Goal: Task Accomplishment & Management: Manage account settings

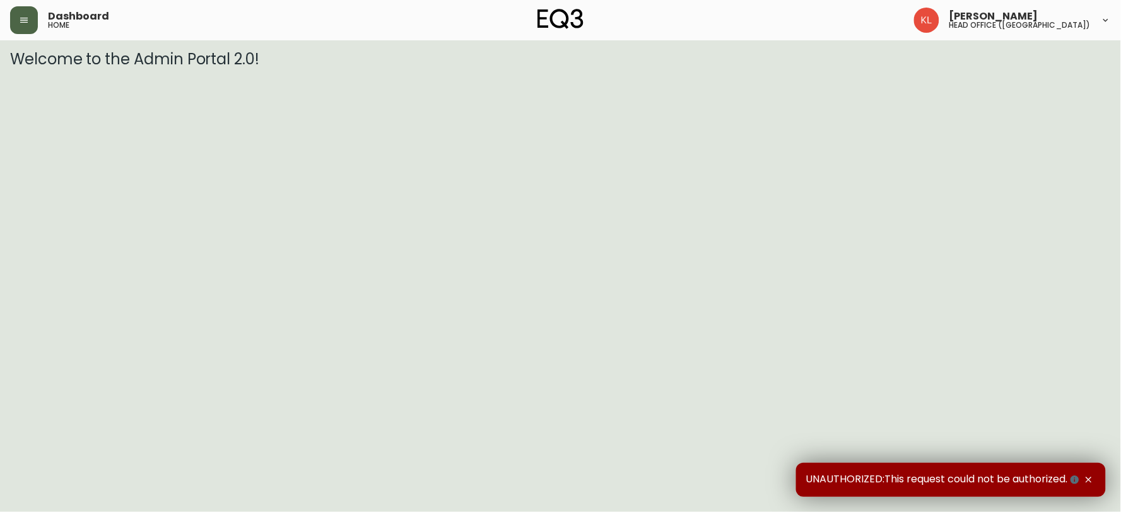
click at [25, 18] on icon "button" at bounding box center [24, 20] width 8 height 5
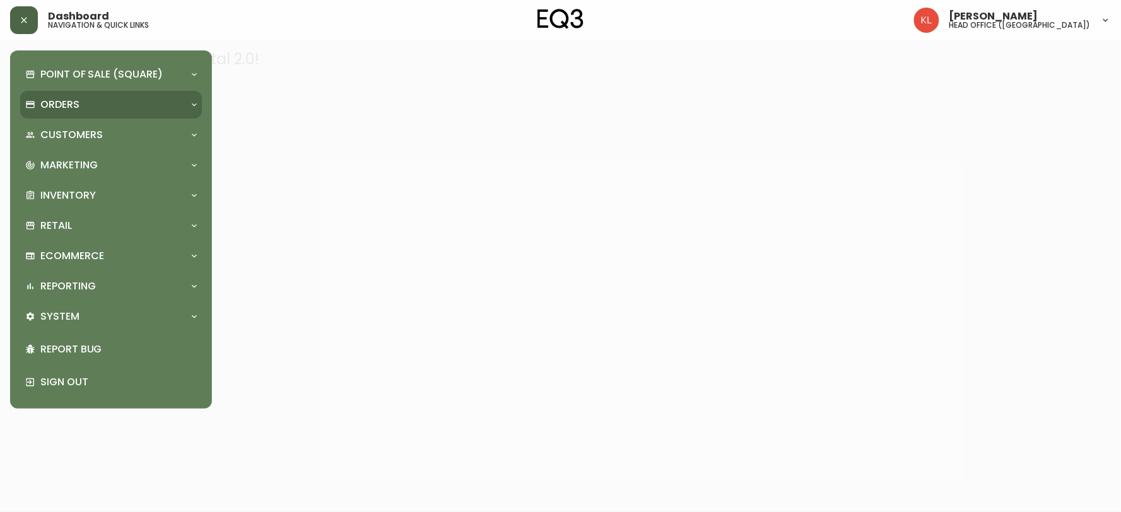
drag, startPoint x: 38, startPoint y: 106, endPoint x: 146, endPoint y: 107, distance: 107.9
click at [40, 106] on div "Orders" at bounding box center [104, 105] width 159 height 14
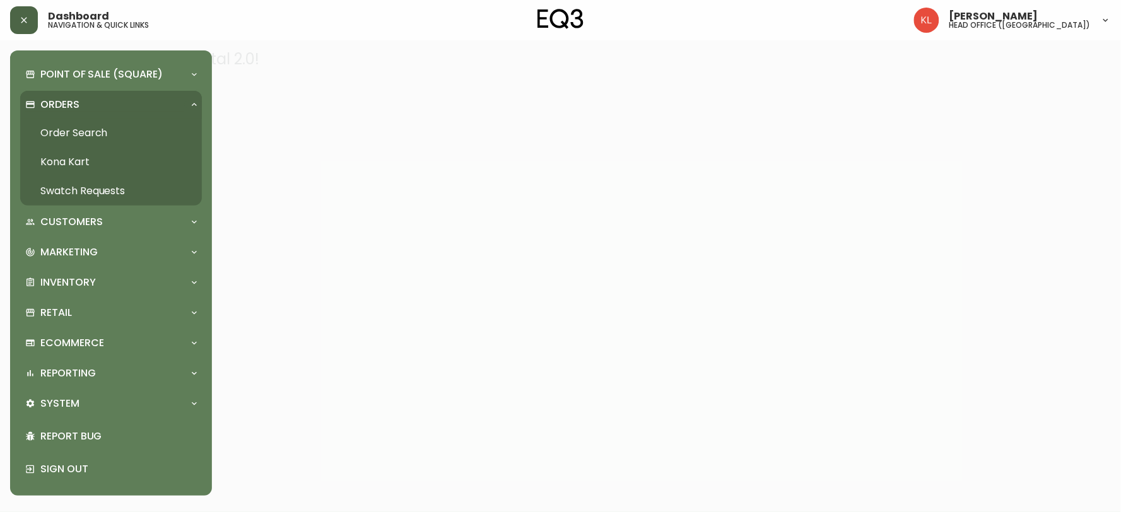
click at [71, 128] on link "Order Search" at bounding box center [111, 133] width 182 height 29
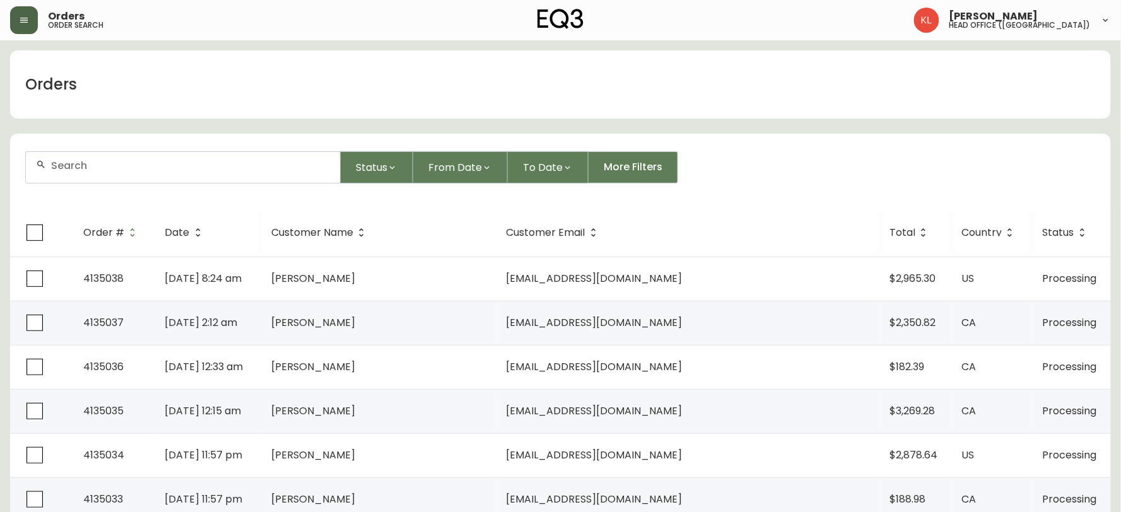
click at [107, 172] on div at bounding box center [183, 167] width 314 height 31
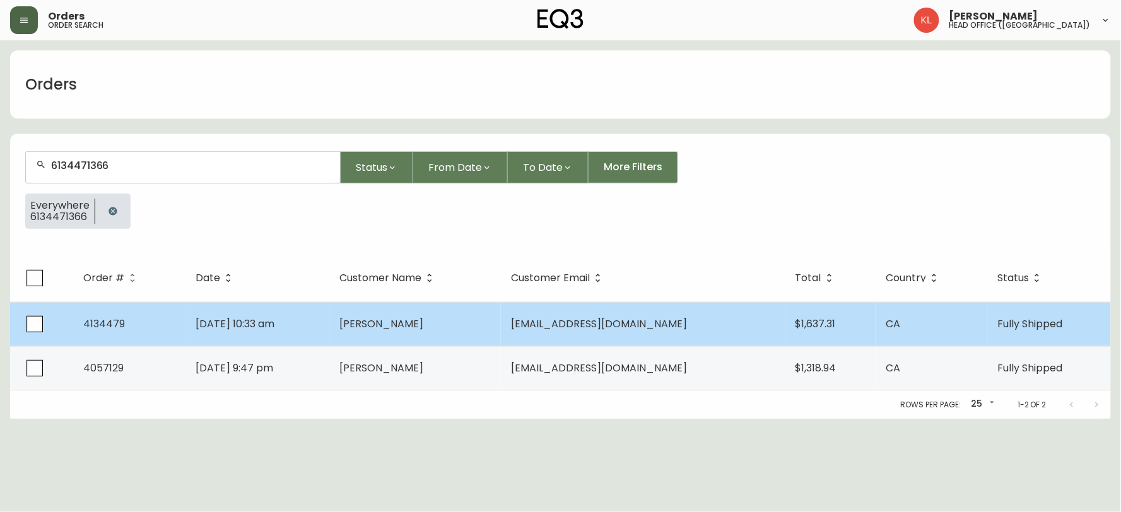
type input "6134471366"
click at [380, 303] on td "[PERSON_NAME]" at bounding box center [415, 324] width 172 height 44
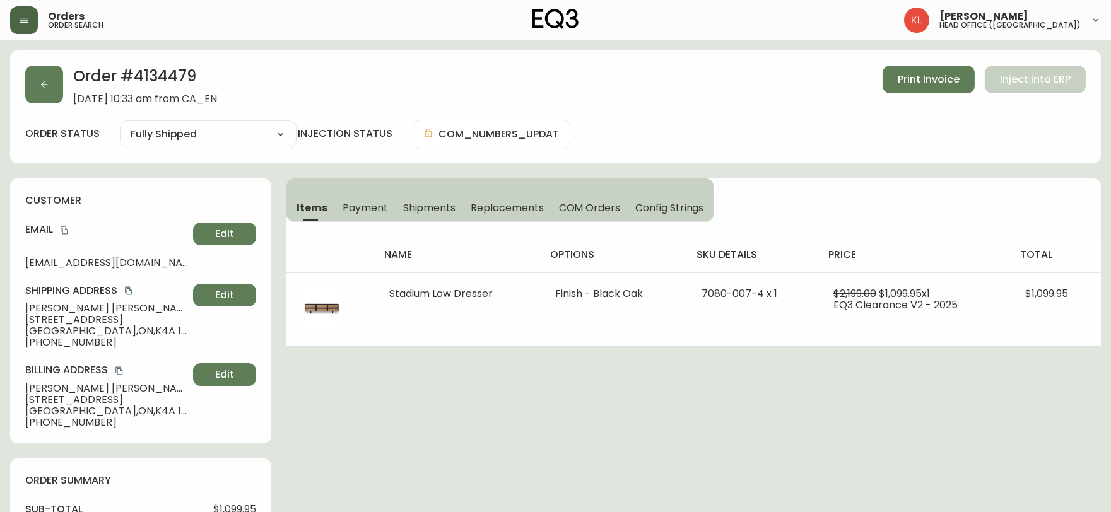
type input "Fully Shipped"
select select "FULLY_SHIPPED"
drag, startPoint x: 204, startPoint y: 74, endPoint x: 137, endPoint y: 82, distance: 67.3
click at [137, 82] on h2 "Order # 4134479" at bounding box center [145, 80] width 144 height 28
copy h2 "4134479"
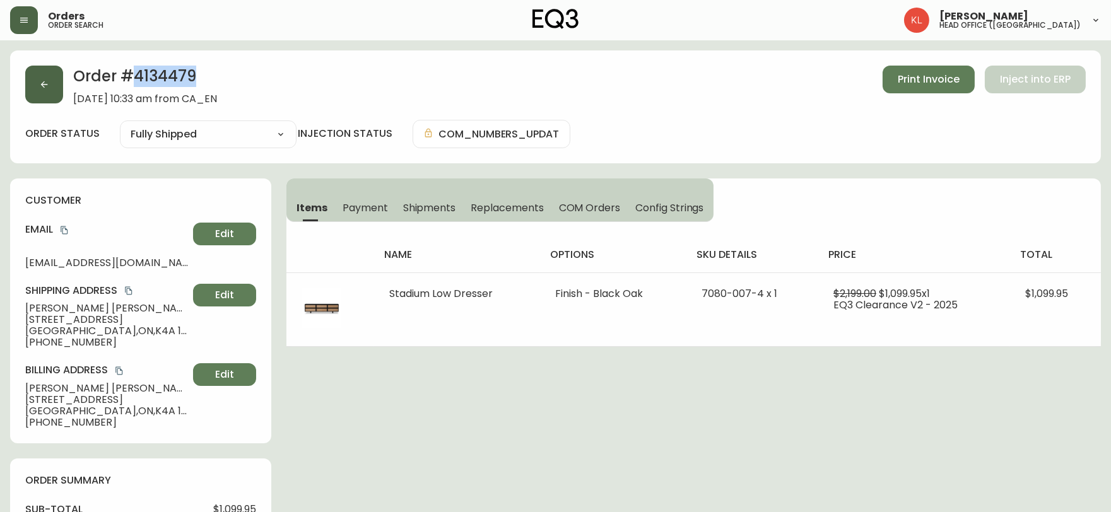
click at [49, 71] on button "button" at bounding box center [44, 85] width 38 height 38
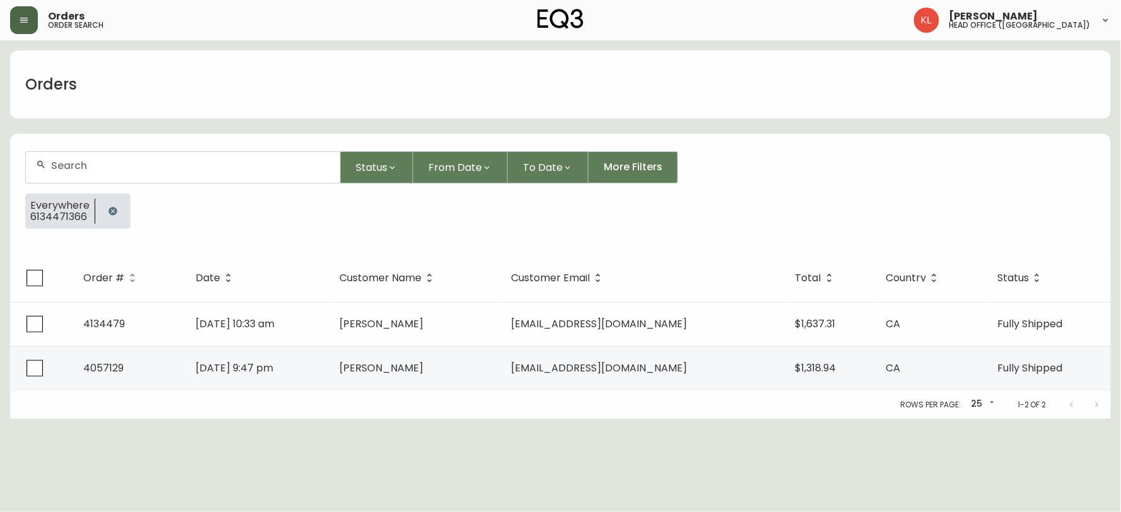
click at [117, 218] on button "button" at bounding box center [112, 211] width 25 height 25
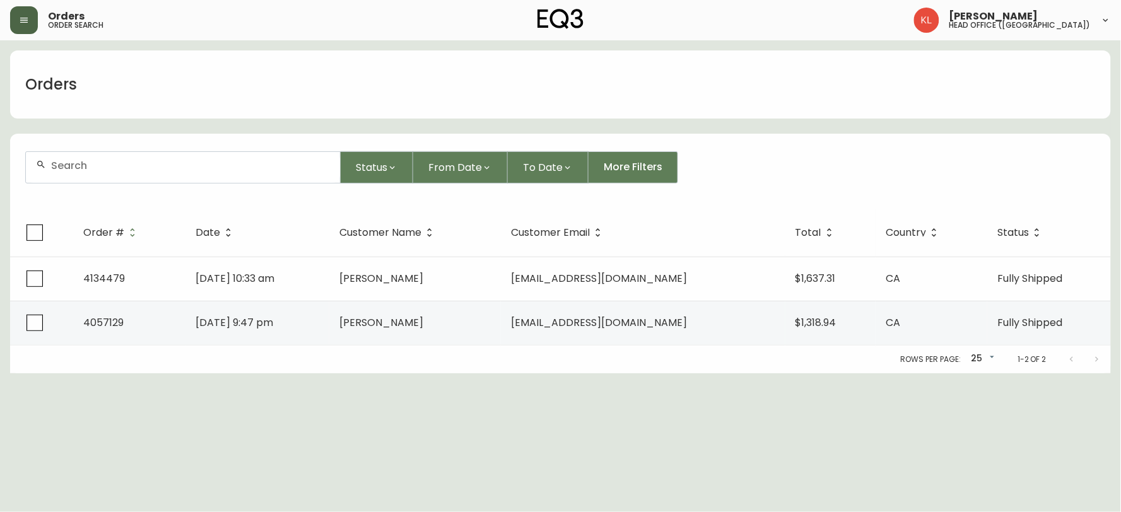
click at [123, 175] on div at bounding box center [183, 167] width 314 height 31
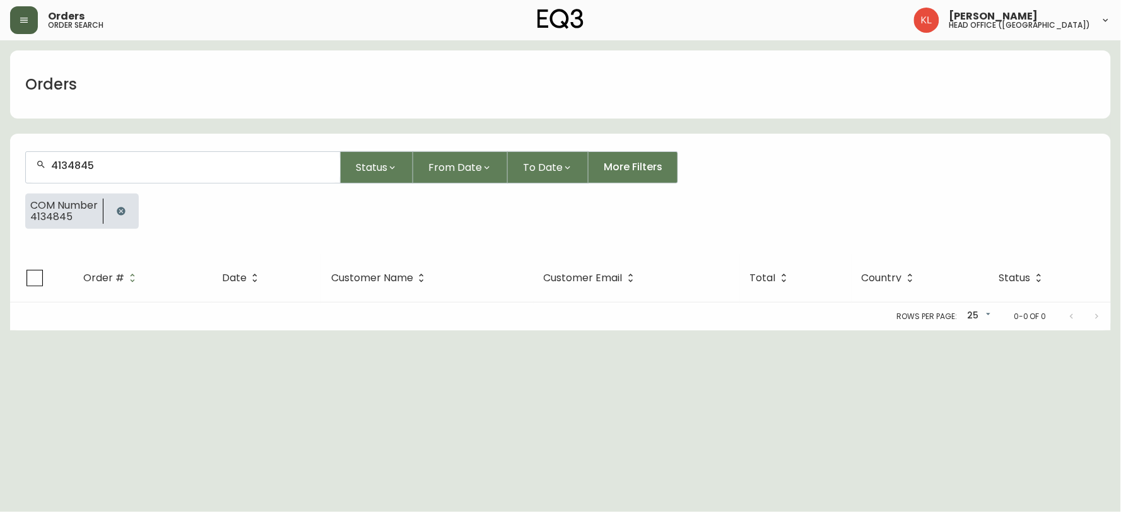
type input "4134845"
click at [129, 207] on button "button" at bounding box center [121, 211] width 25 height 25
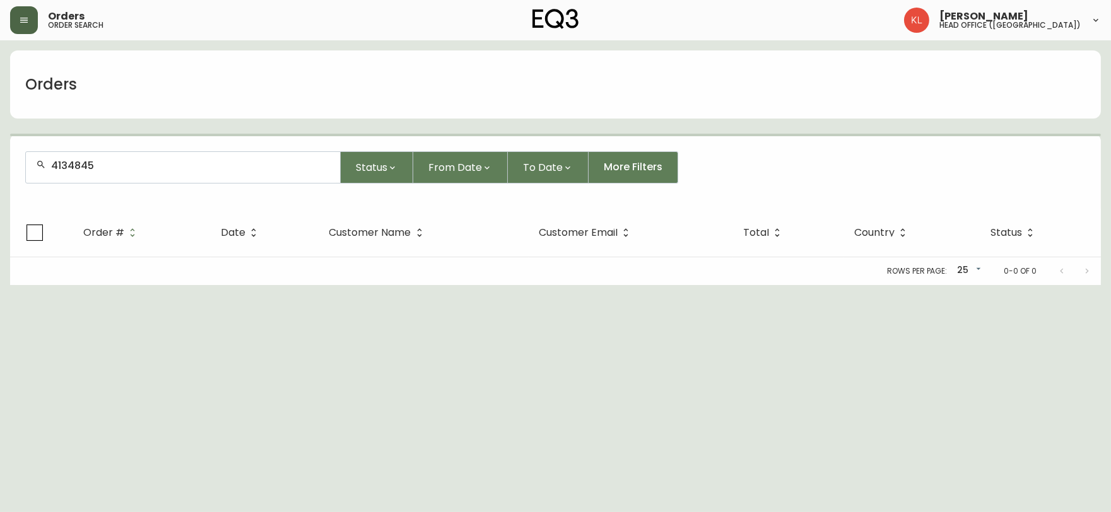
click at [131, 162] on input "4134845" at bounding box center [190, 166] width 279 height 12
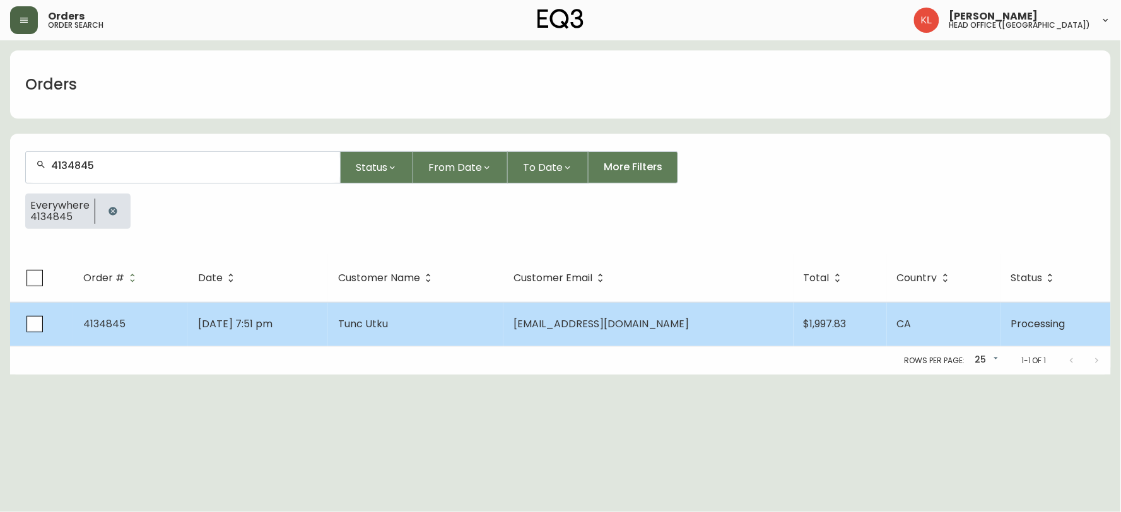
click at [273, 325] on span "[DATE] 7:51 pm" at bounding box center [235, 324] width 74 height 15
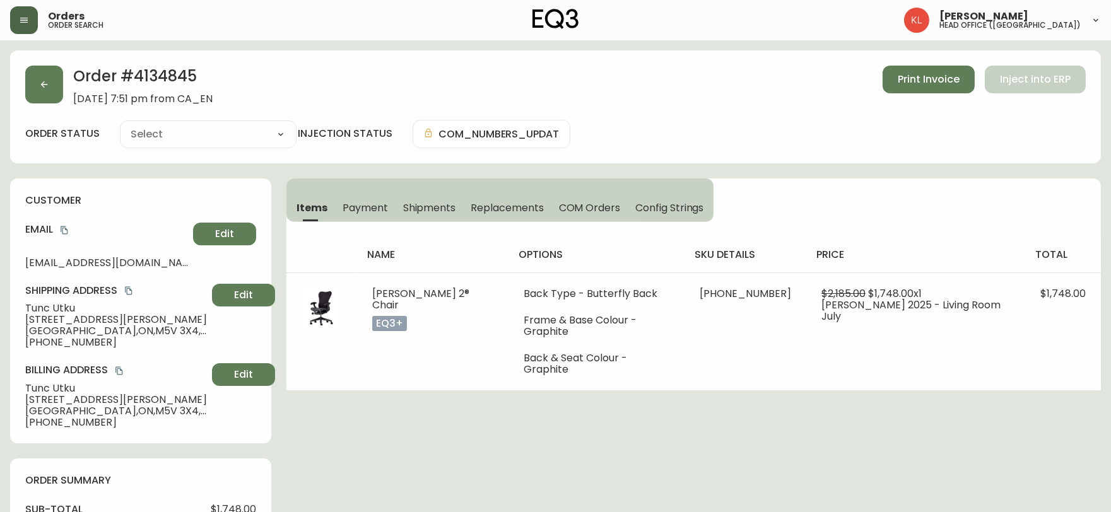
type input "Processing"
select select "PROCESSING"
click at [38, 86] on button "button" at bounding box center [44, 85] width 38 height 38
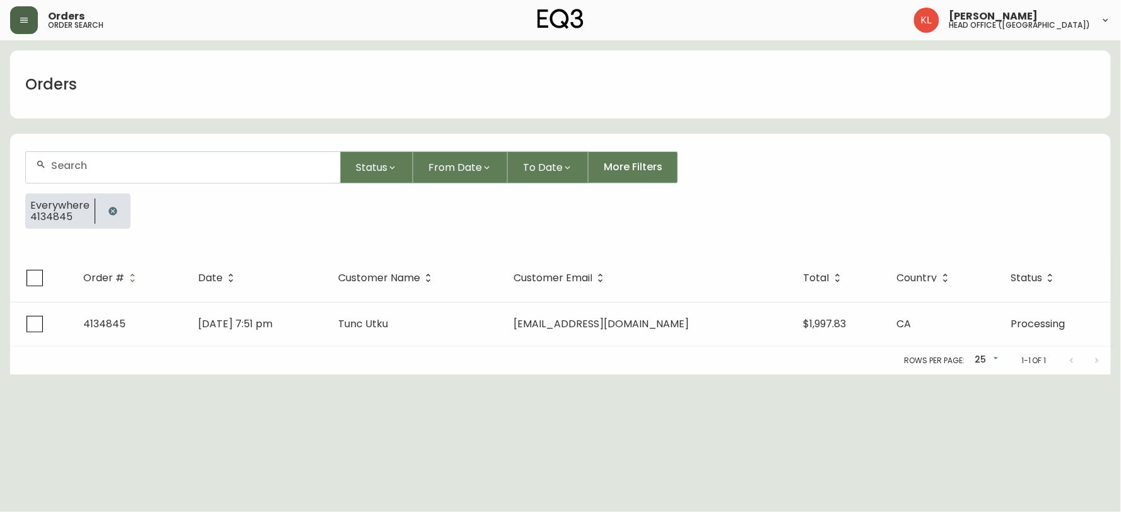
click at [112, 207] on icon "button" at bounding box center [113, 211] width 8 height 8
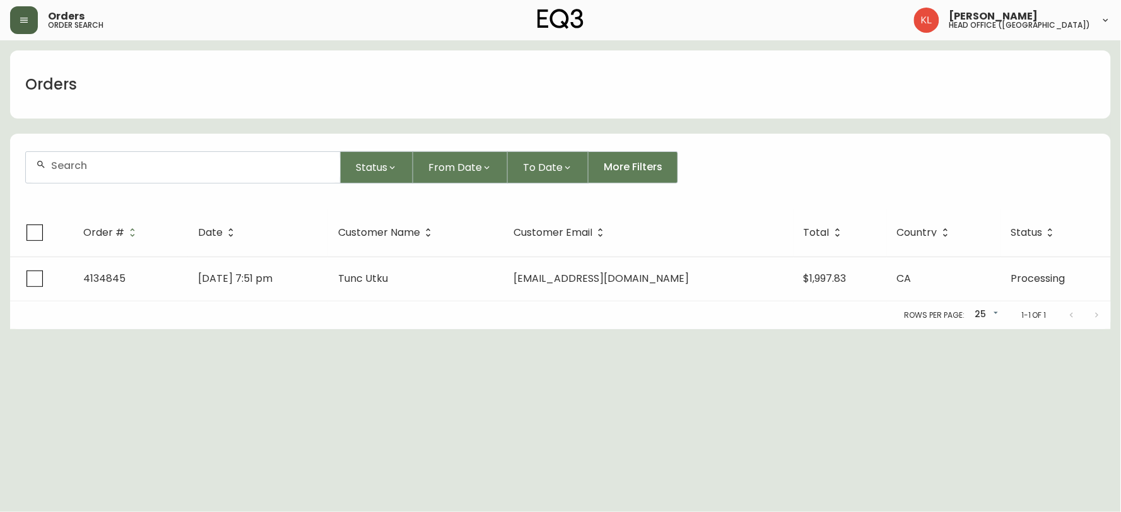
click at [112, 127] on div "Orders Status From Date To Date More Filters Order # Date Customer Name Custome…" at bounding box center [560, 189] width 1101 height 279
click at [79, 163] on input "text" at bounding box center [190, 166] width 279 height 12
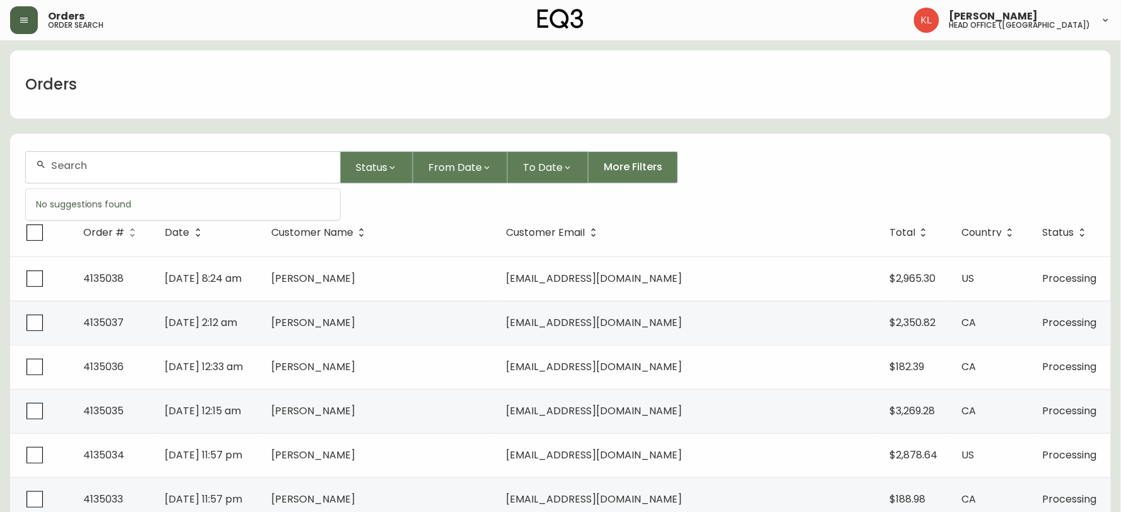
paste input "4134439"
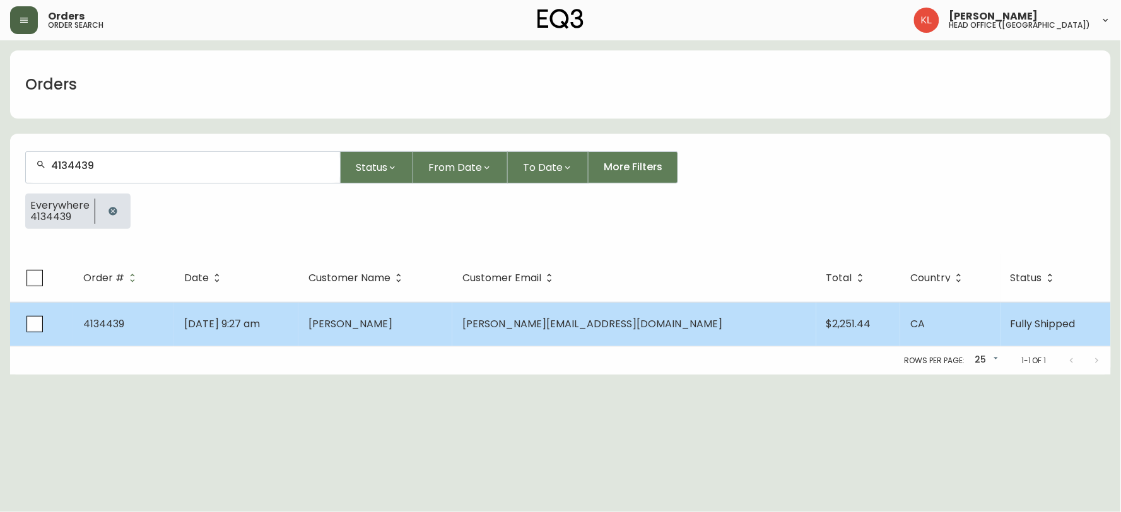
type input "4134439"
click at [259, 314] on td "[DATE] 9:27 am" at bounding box center [236, 324] width 124 height 44
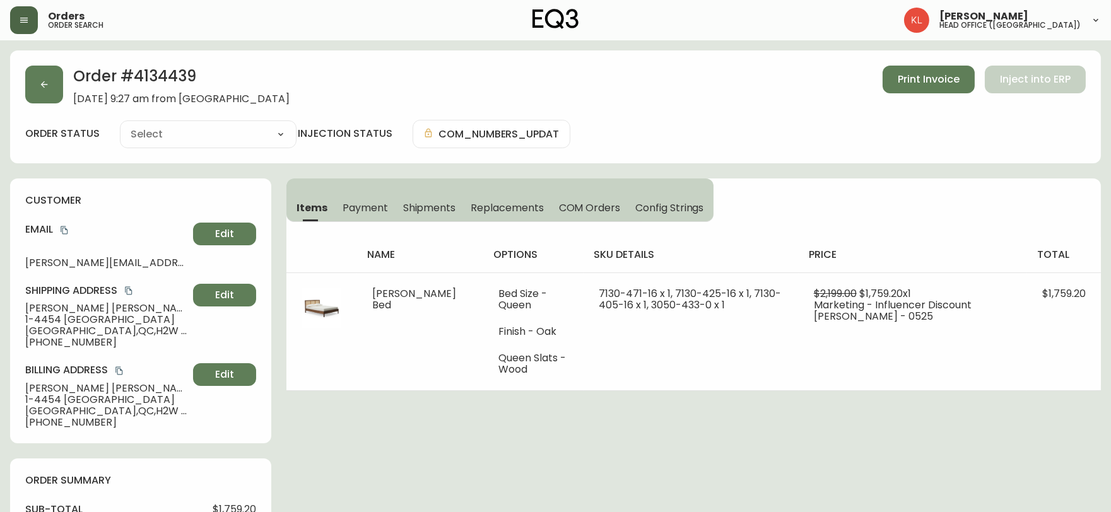
type input "Fully Shipped"
select select "FULLY_SHIPPED"
drag, startPoint x: 170, startPoint y: 259, endPoint x: 17, endPoint y: 253, distance: 153.4
click at [17, 253] on div "customer Email [PERSON_NAME][EMAIL_ADDRESS][DOMAIN_NAME] Edit Shipping Address …" at bounding box center [140, 311] width 261 height 265
copy span "[PERSON_NAME][EMAIL_ADDRESS][DOMAIN_NAME]"
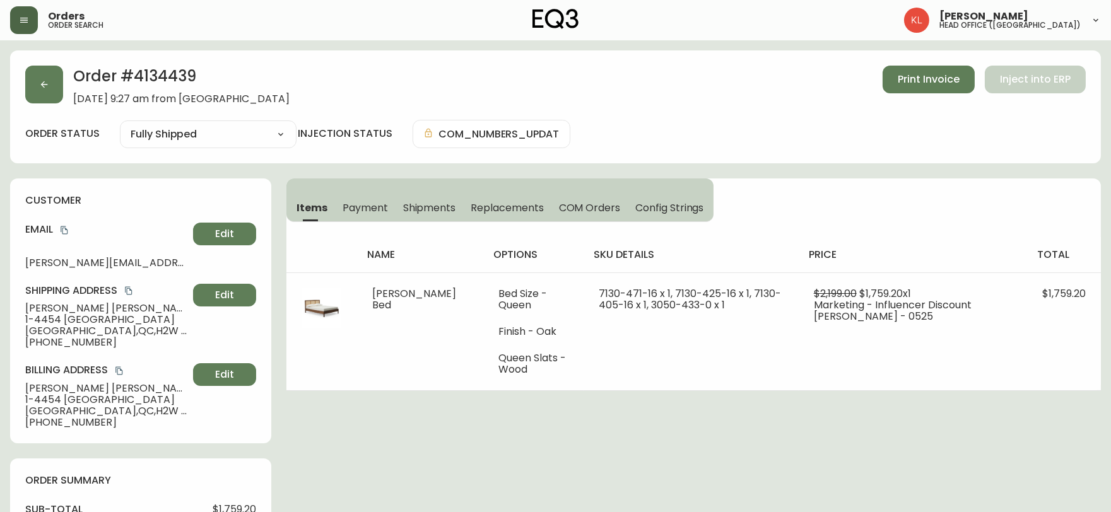
click at [71, 88] on div "Order # 4134439 [DATE] 9:27 am from CA_EN Print Invoice Inject into ERP" at bounding box center [555, 85] width 1060 height 39
click at [36, 98] on button "button" at bounding box center [44, 85] width 38 height 38
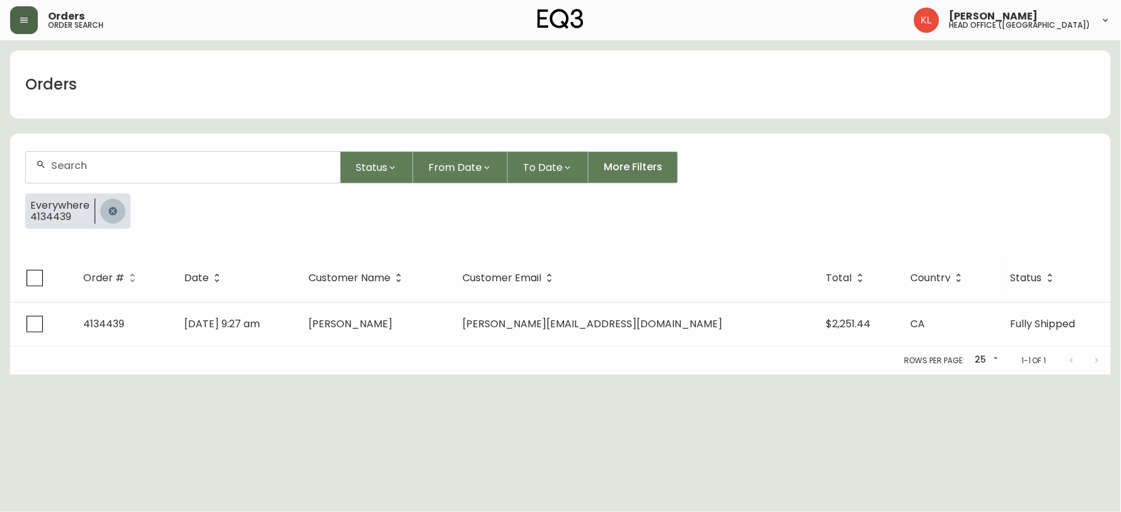
click at [102, 218] on button "button" at bounding box center [112, 211] width 25 height 25
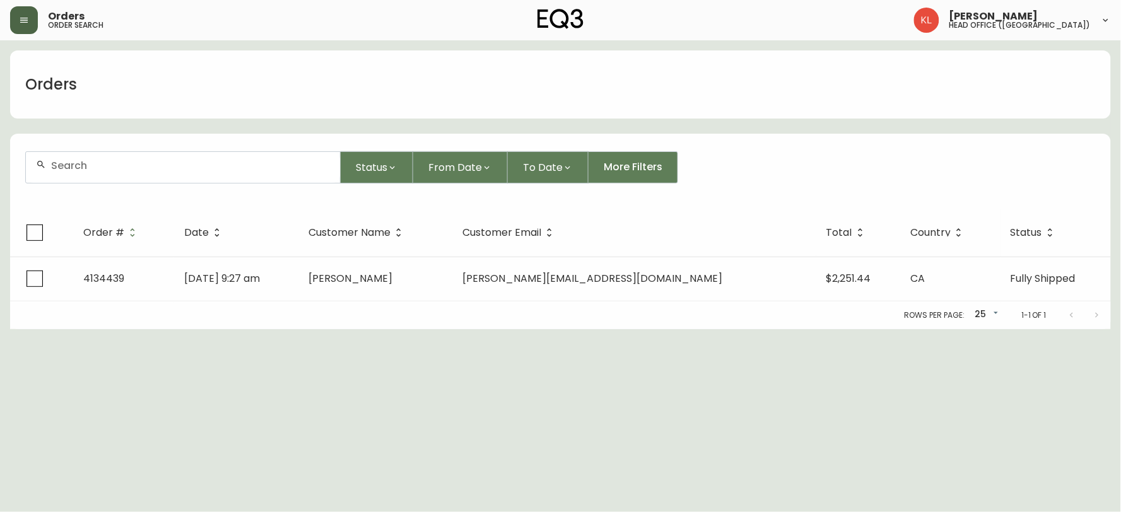
click at [127, 173] on div at bounding box center [183, 167] width 314 height 31
paste input "[EMAIL_ADDRESS][DOMAIN_NAME]"
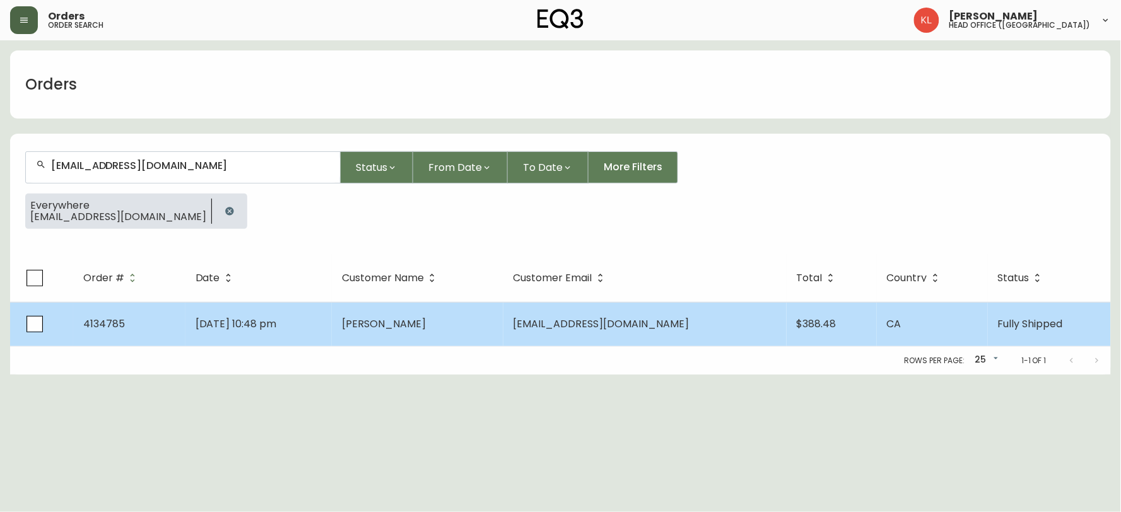
type input "[EMAIL_ADDRESS][DOMAIN_NAME]"
click at [262, 317] on span "[DATE] 10:48 pm" at bounding box center [236, 324] width 81 height 15
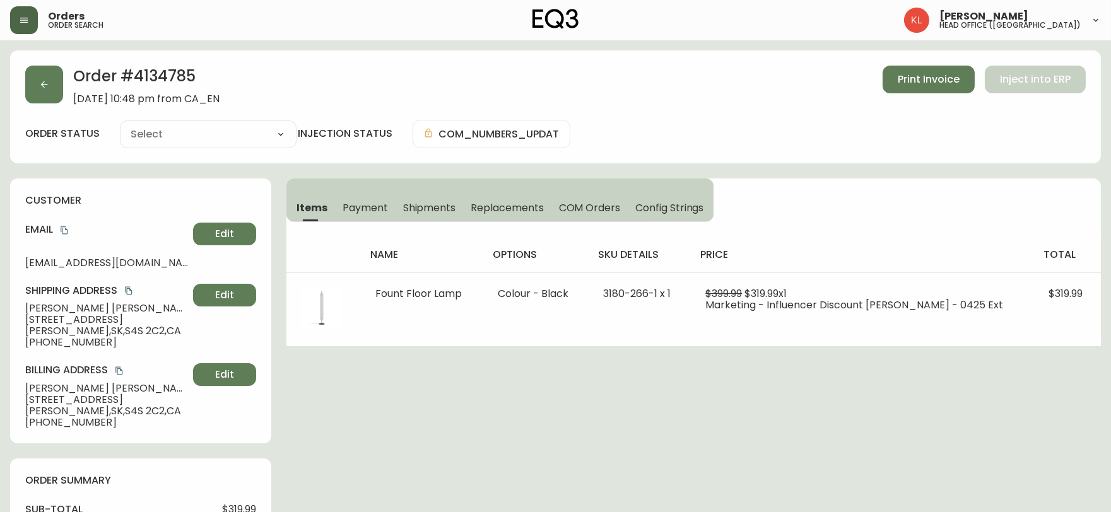
type input "Fully Shipped"
select select "FULLY_SHIPPED"
click at [41, 77] on button "button" at bounding box center [44, 85] width 38 height 38
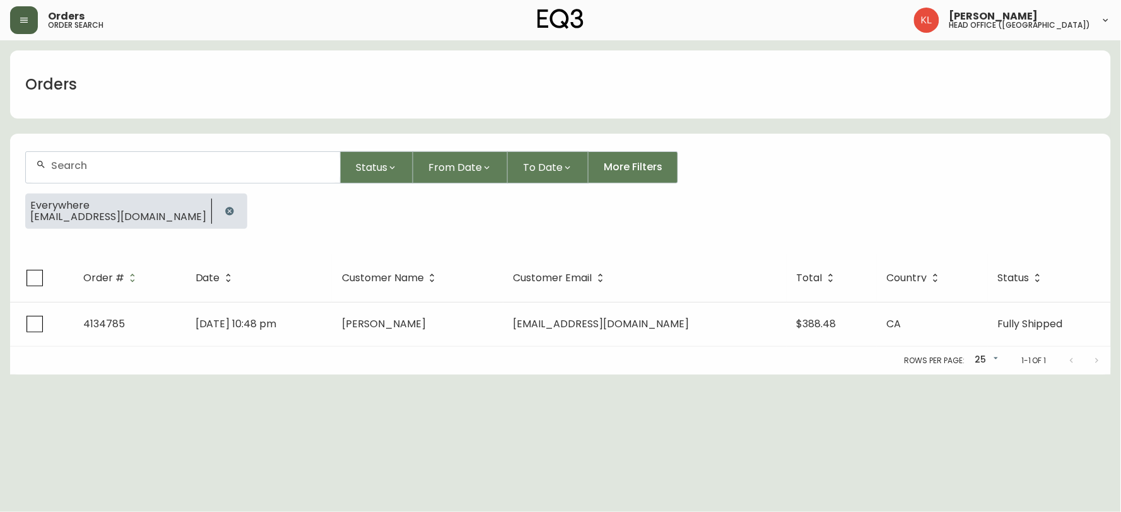
drag, startPoint x: 150, startPoint y: 213, endPoint x: 158, endPoint y: 163, distance: 51.1
click at [217, 213] on button "button" at bounding box center [229, 211] width 25 height 25
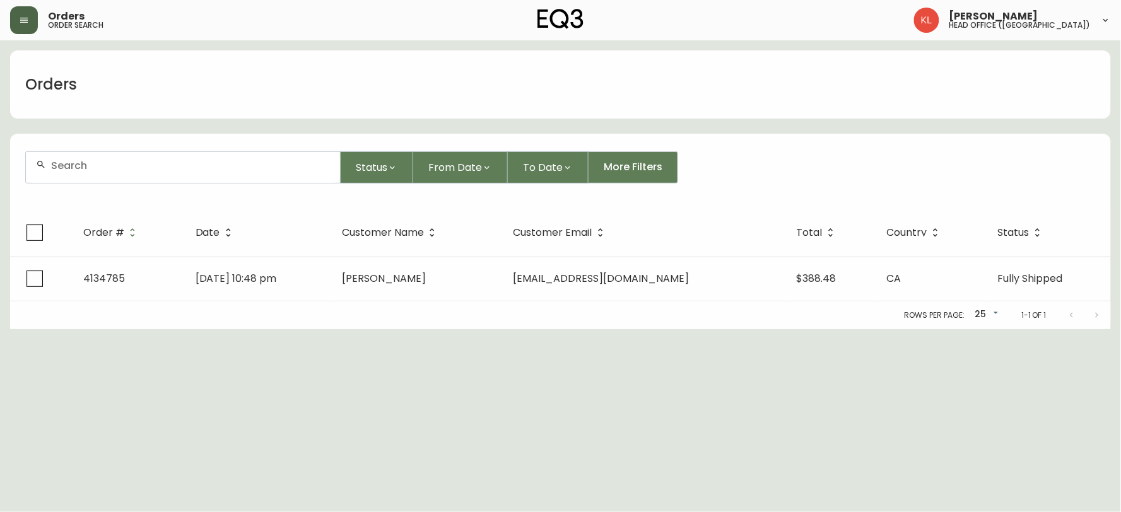
click at [160, 161] on input "text" at bounding box center [190, 166] width 279 height 12
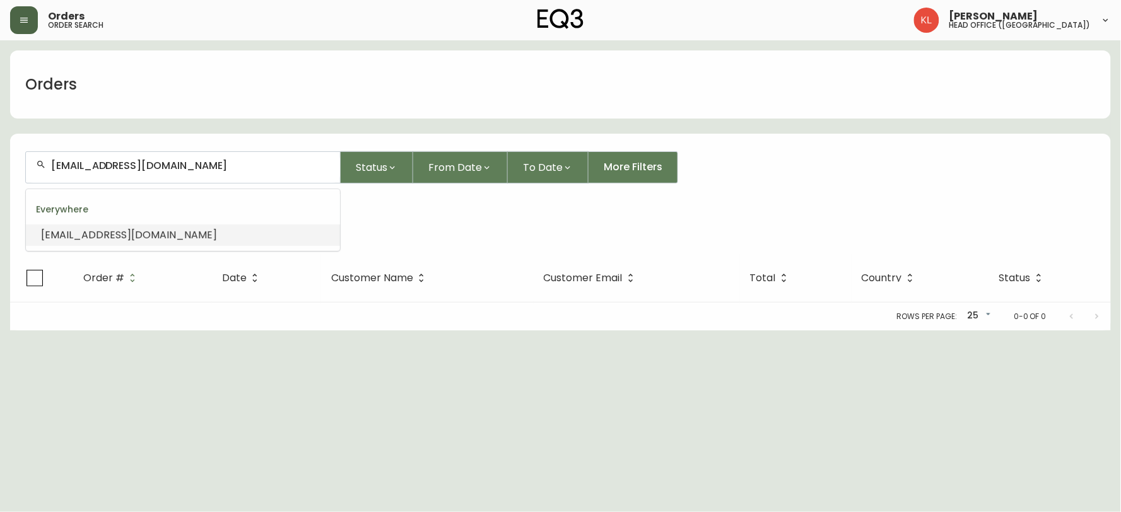
drag, startPoint x: 188, startPoint y: 162, endPoint x: 0, endPoint y: 143, distance: 188.9
click at [0, 150] on main "Orders [EMAIL_ADDRESS][DOMAIN_NAME] Status From Date To Date More Filters Every…" at bounding box center [560, 185] width 1121 height 290
paste input "4134990"
type input "4134990"
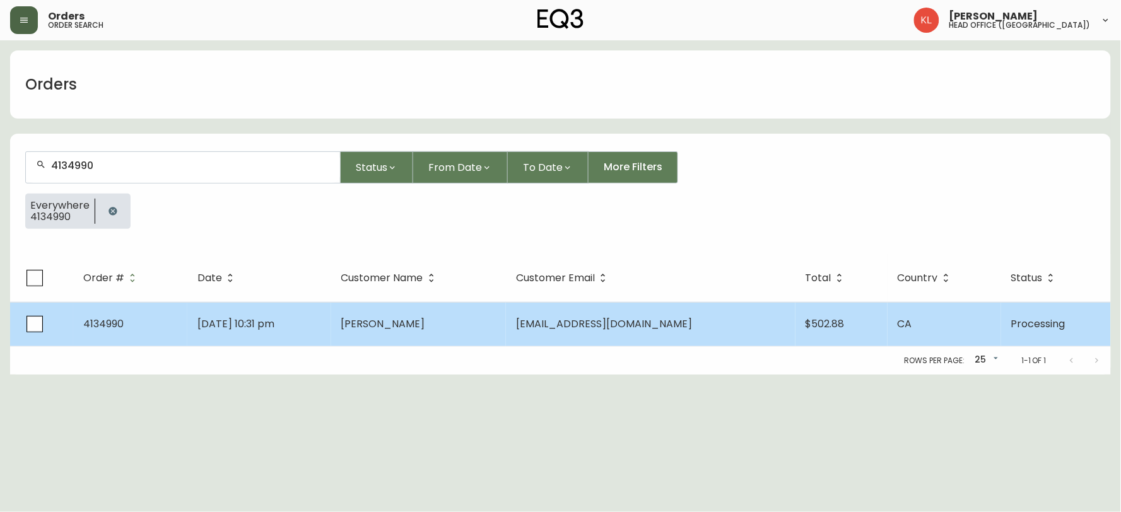
type input "4134990"
click at [206, 331] on td "[DATE] 10:31 pm" at bounding box center [258, 324] width 143 height 44
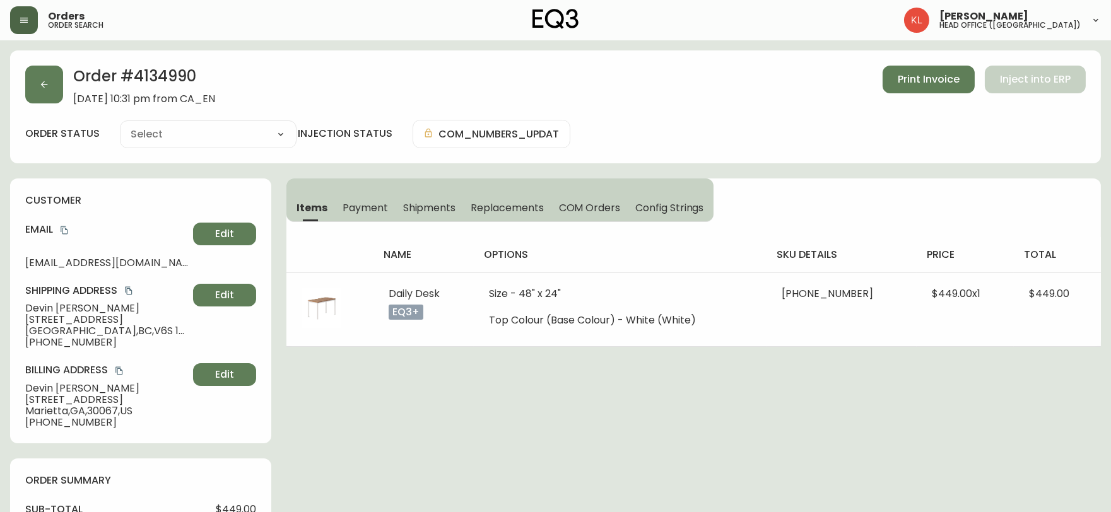
type input "Processing"
select select "PROCESSING"
click at [29, 89] on button "button" at bounding box center [44, 85] width 38 height 38
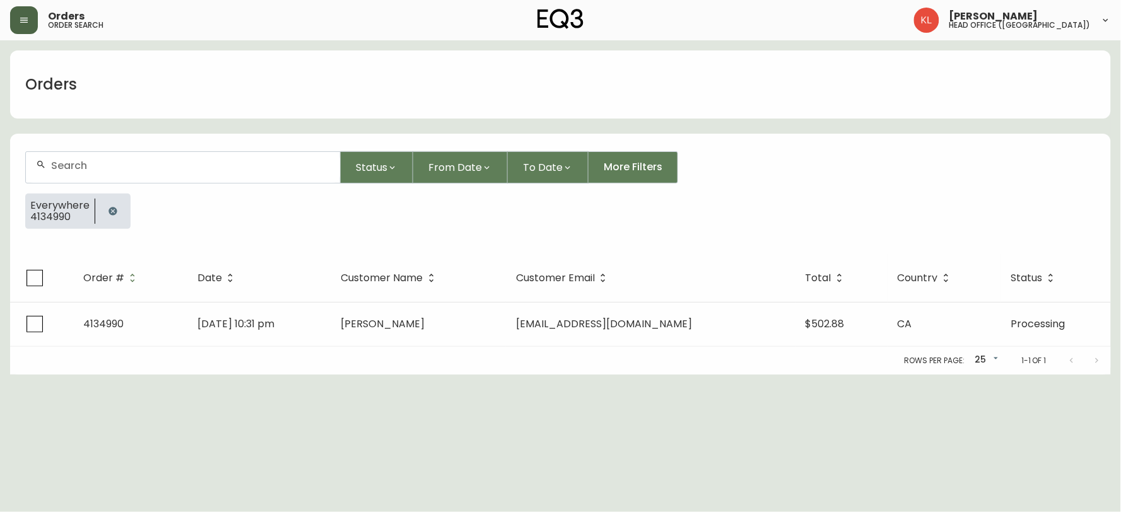
click at [103, 211] on button "button" at bounding box center [112, 211] width 25 height 25
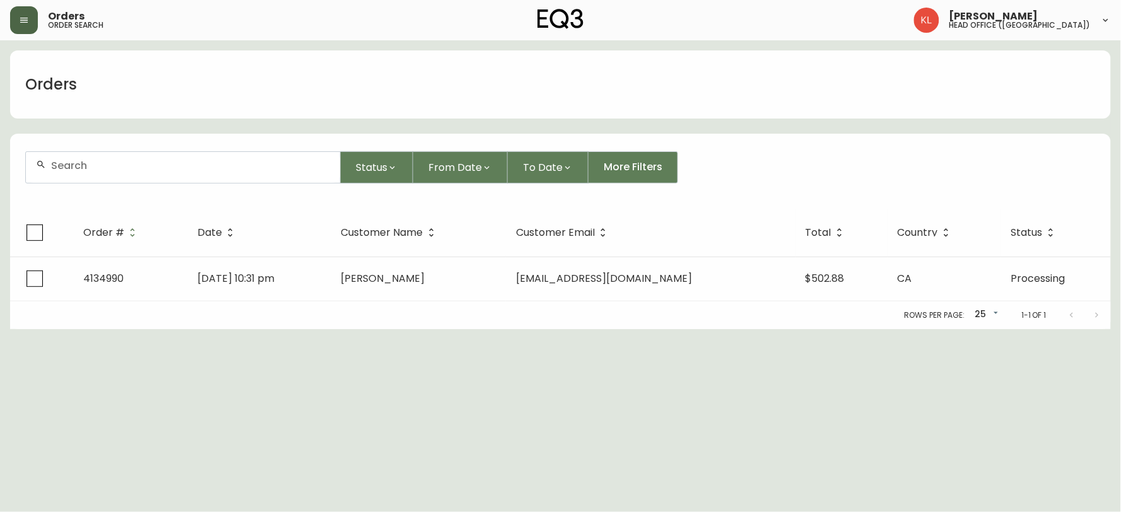
click at [120, 160] on input "text" at bounding box center [190, 166] width 279 height 12
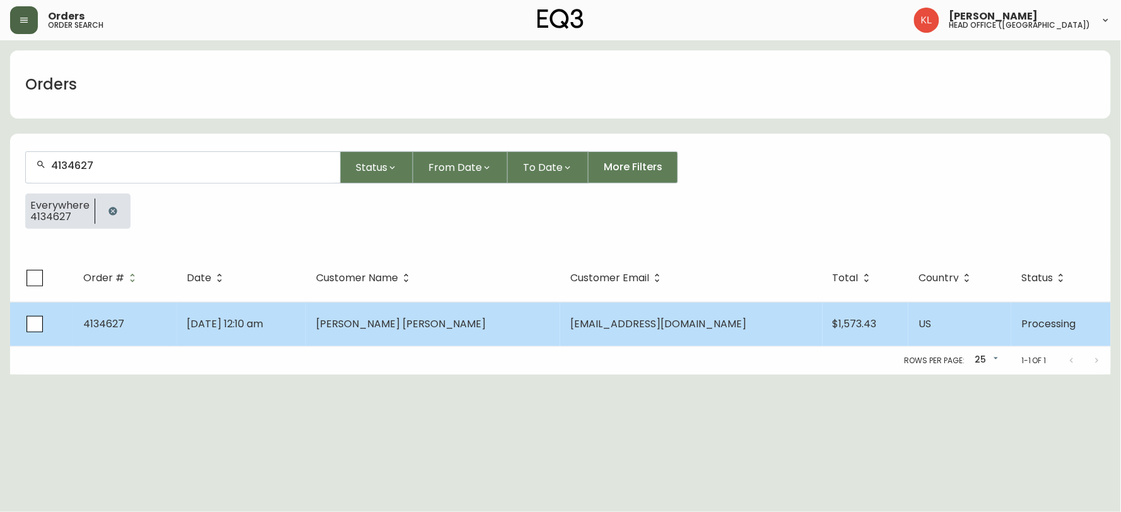
type input "4134627"
click at [385, 319] on td "[PERSON_NAME] [PERSON_NAME]" at bounding box center [433, 324] width 255 height 44
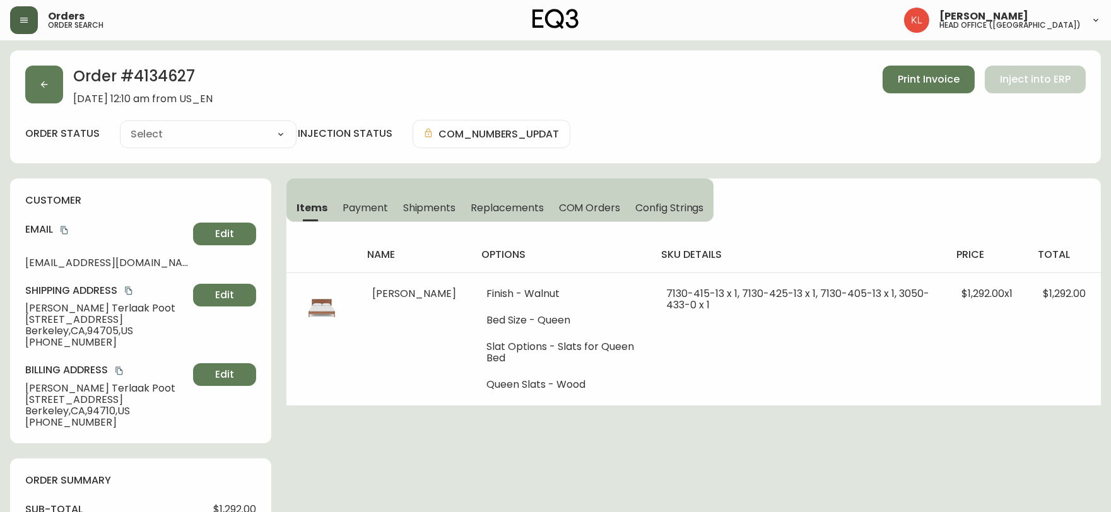
type input "Processing"
select select "PROCESSING"
click at [52, 86] on button "button" at bounding box center [44, 85] width 38 height 38
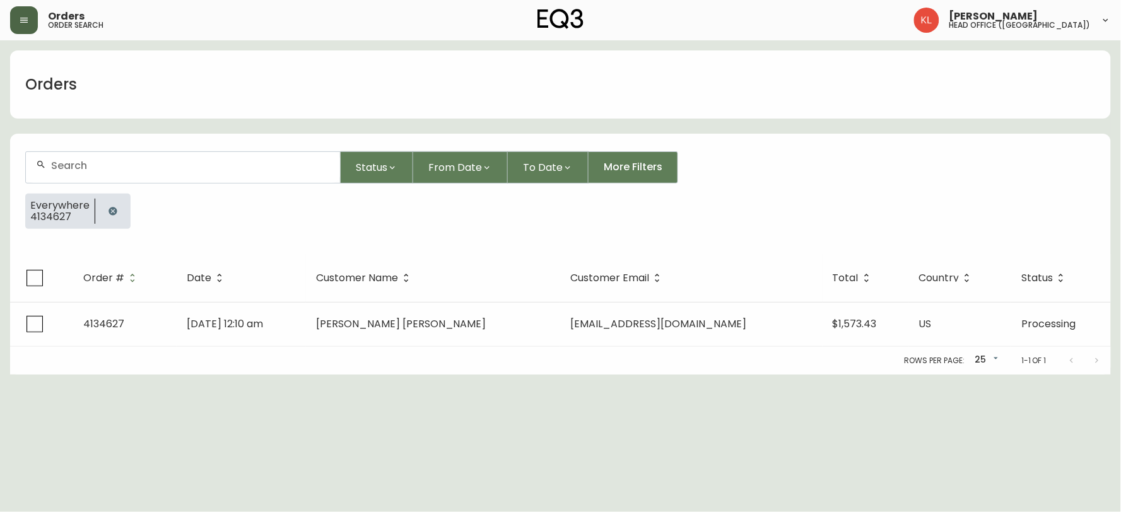
click at [105, 210] on button "button" at bounding box center [112, 211] width 25 height 25
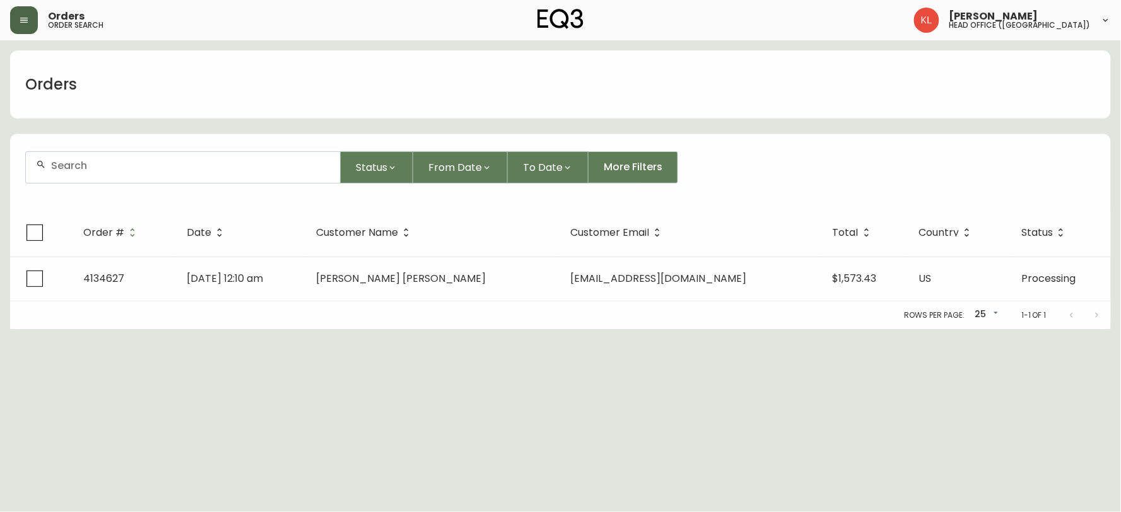
click at [145, 153] on div at bounding box center [183, 167] width 314 height 31
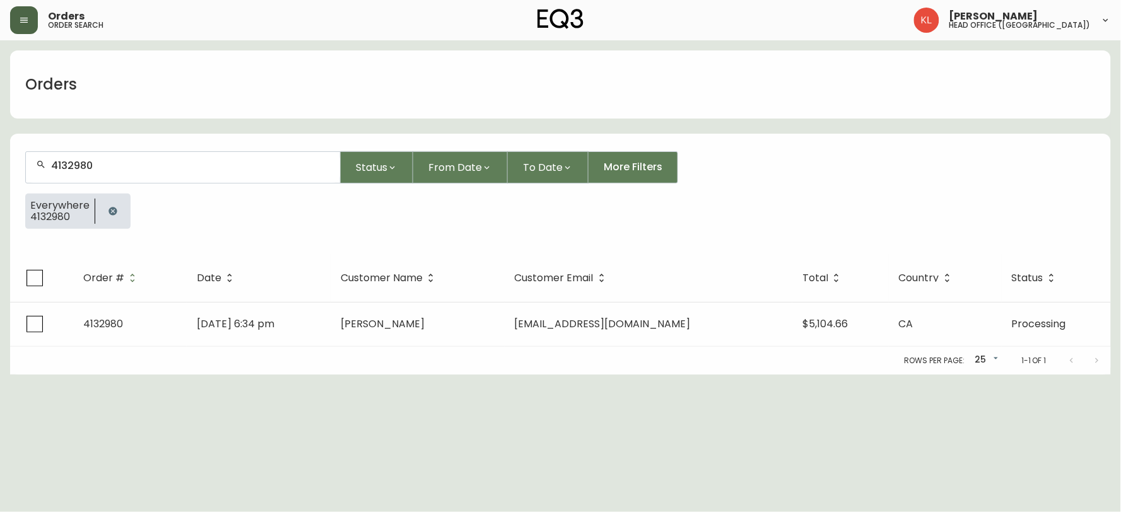
drag, startPoint x: 150, startPoint y: 172, endPoint x: 0, endPoint y: 161, distance: 149.9
click at [0, 161] on main "Orders 4132980 Status From Date To Date More Filters Everywhere 4132980 Order #…" at bounding box center [560, 207] width 1121 height 334
paste input "4133450"
type input "4132980 4133450"
drag, startPoint x: 158, startPoint y: 172, endPoint x: 0, endPoint y: 165, distance: 158.5
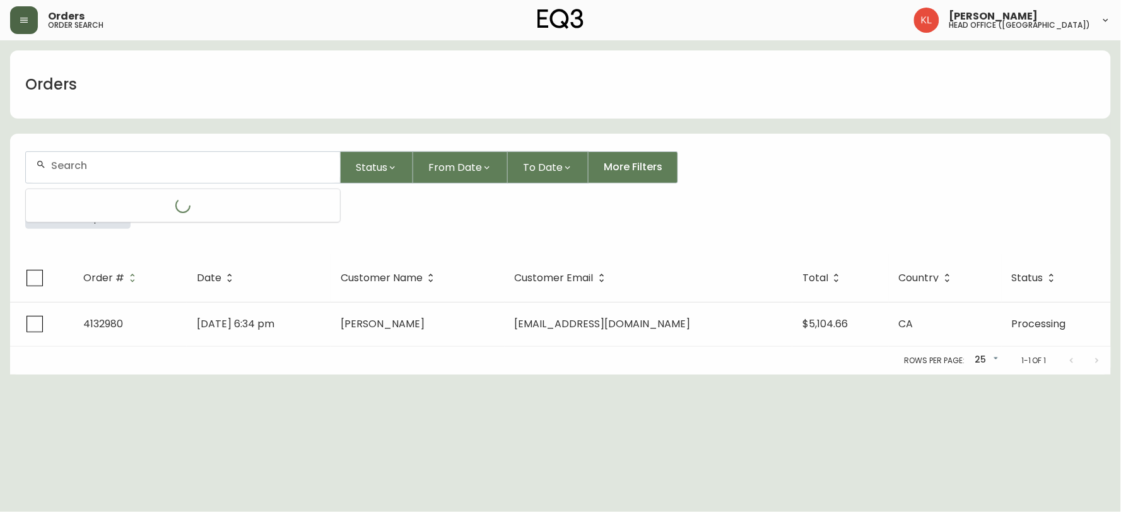
click at [0, 167] on main "Orders Status From Date To Date More Filters Everywhere 4132980 Order # Date Cu…" at bounding box center [560, 207] width 1121 height 334
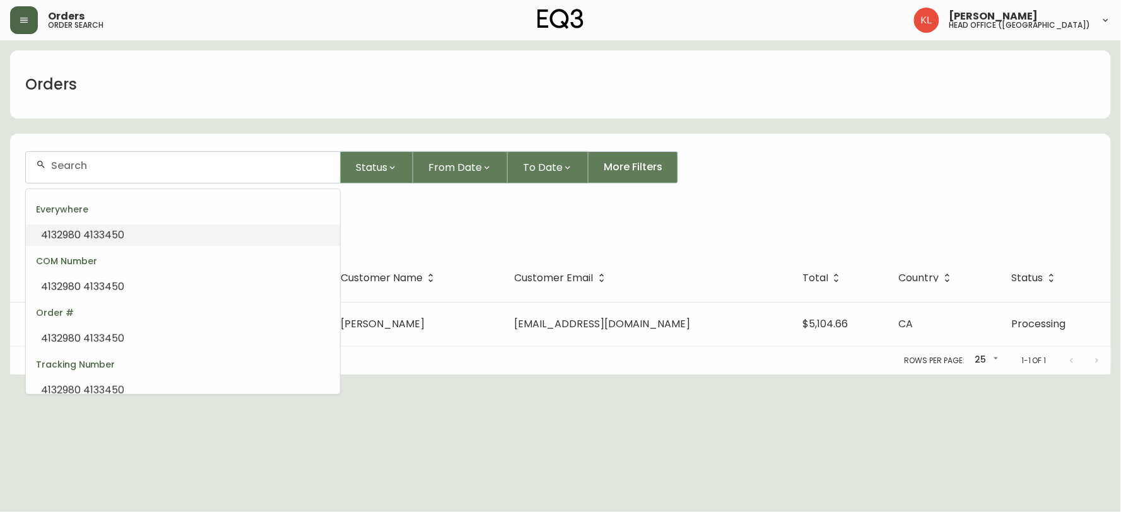
paste input "4133450"
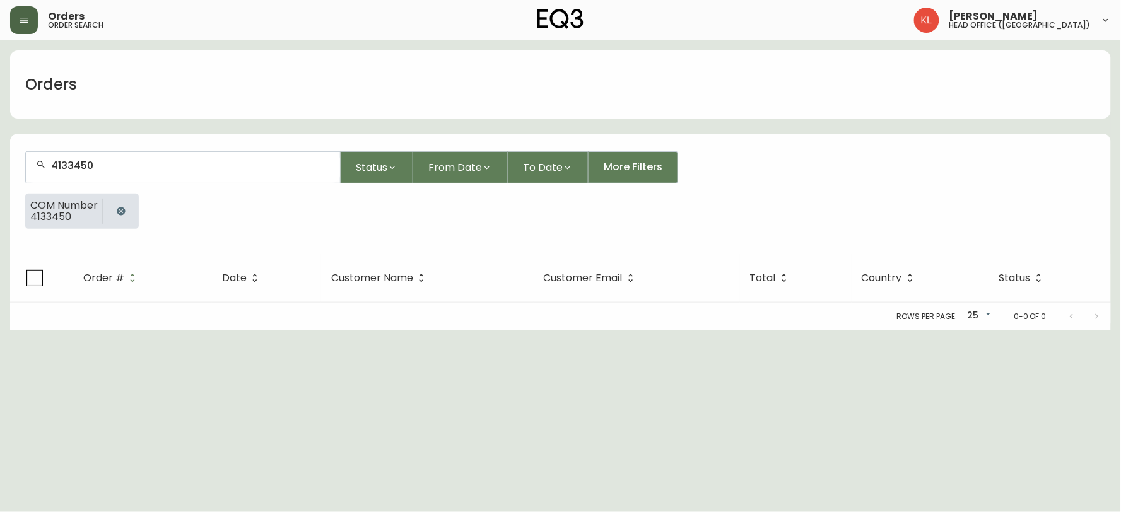
type input "4133450"
click at [903, 149] on form "4133450 Status From Date To Date More Filters COM Number 4133450" at bounding box center [560, 195] width 1101 height 118
click at [120, 213] on icon "button" at bounding box center [121, 211] width 8 height 8
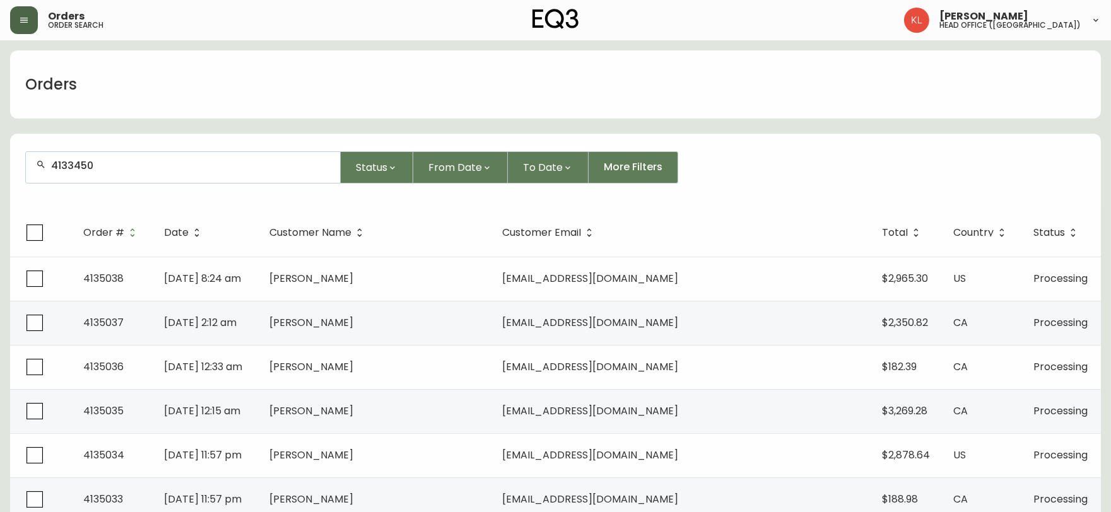
click at [192, 156] on div "4133450" at bounding box center [183, 167] width 314 height 31
click at [177, 149] on form "4133450 Status From Date To Date More Filters" at bounding box center [555, 172] width 1091 height 73
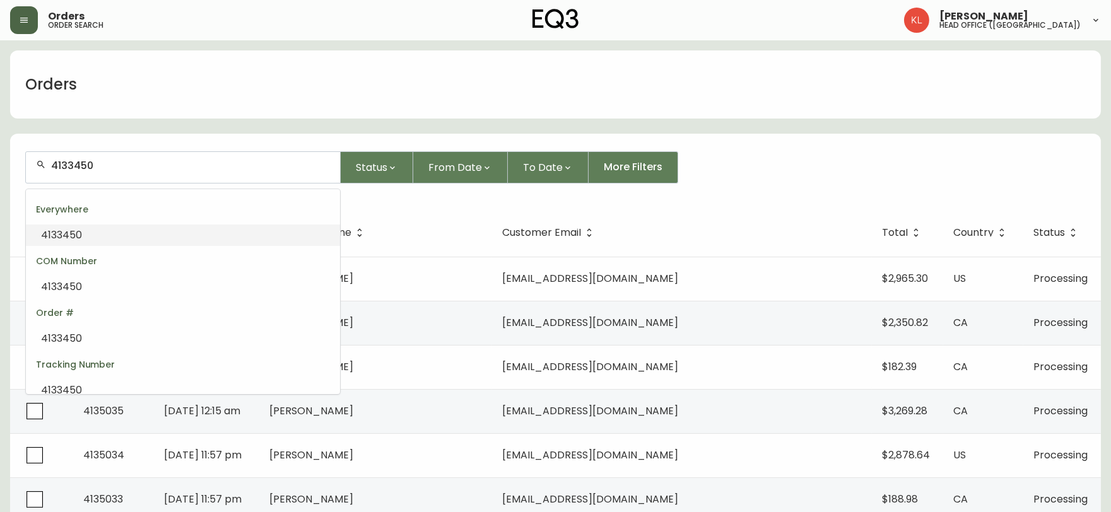
click at [146, 167] on input "4133450" at bounding box center [190, 166] width 279 height 12
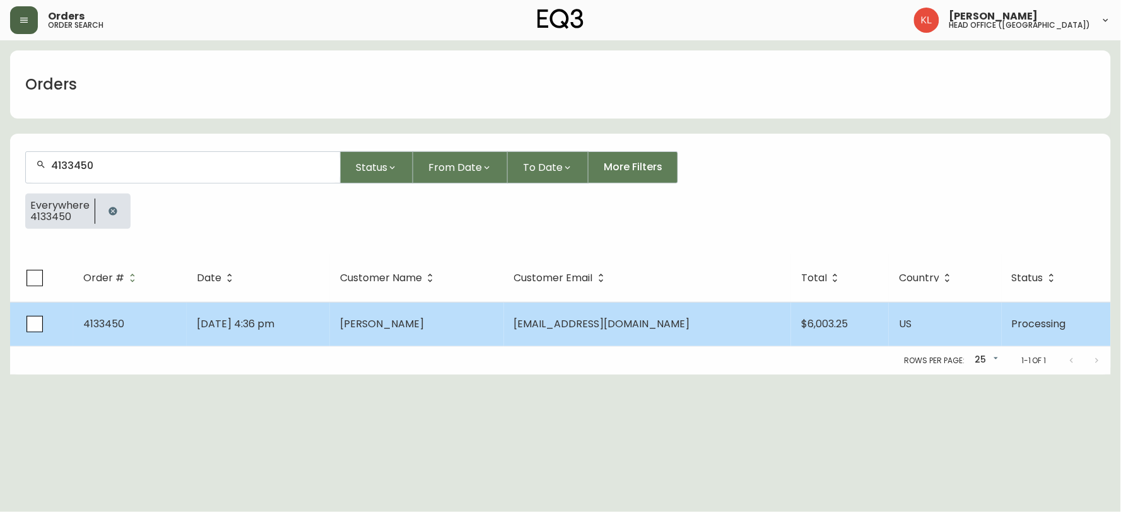
click at [368, 333] on td "[PERSON_NAME]" at bounding box center [416, 324] width 173 height 44
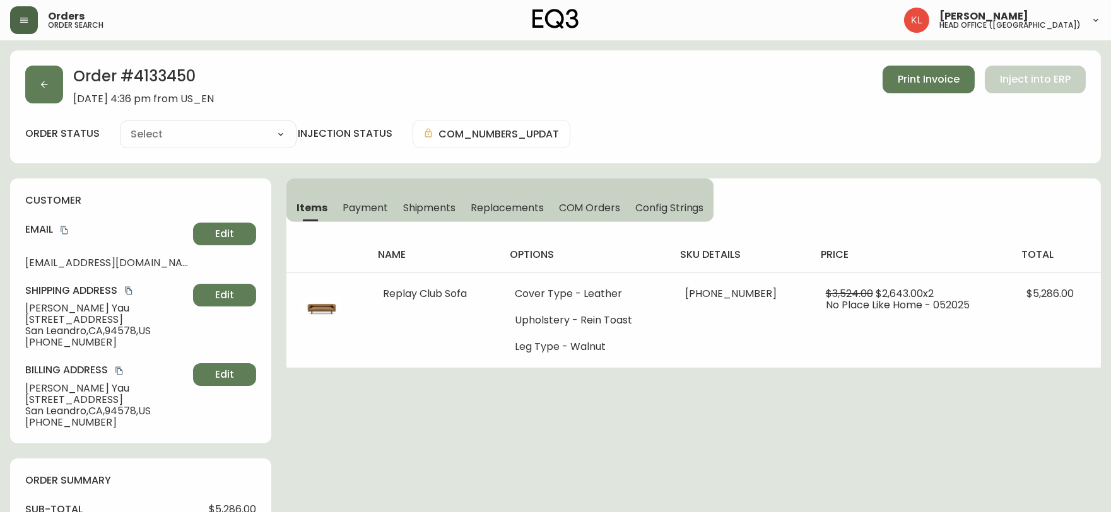
type input "Processing"
select select "PROCESSING"
click at [45, 101] on button "button" at bounding box center [44, 85] width 38 height 38
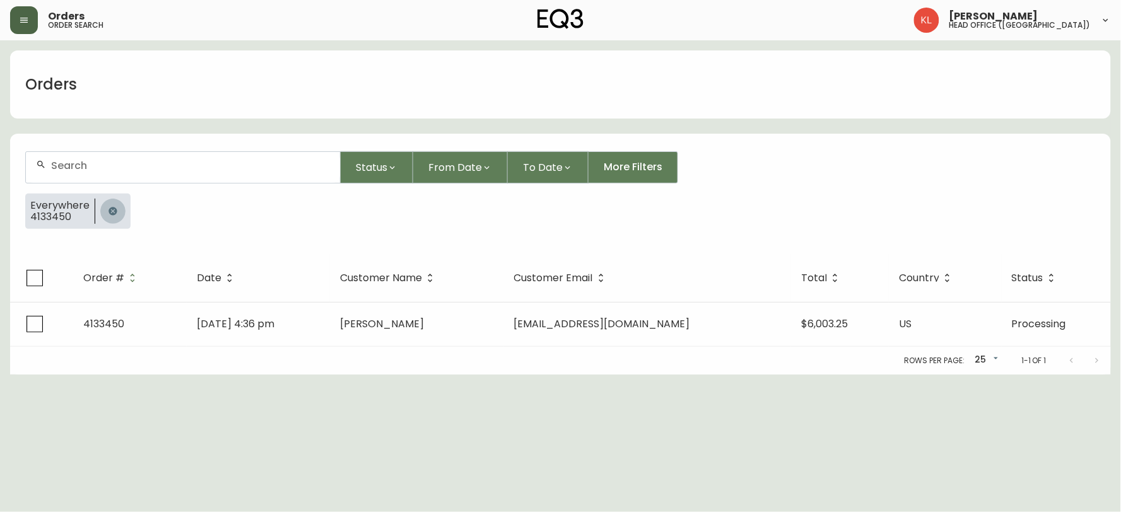
click at [111, 208] on icon "button" at bounding box center [113, 211] width 8 height 8
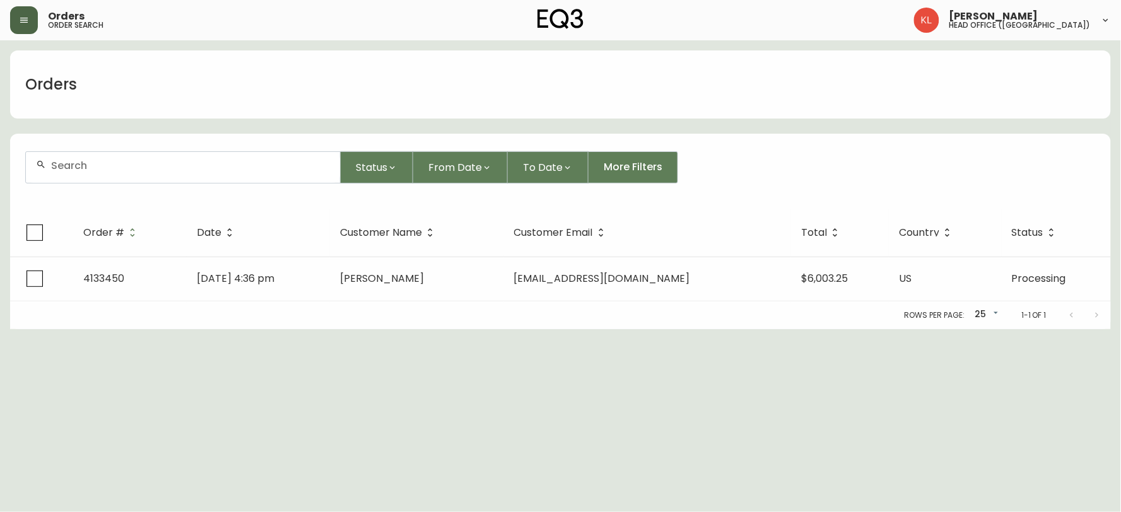
click at [148, 174] on div at bounding box center [183, 167] width 314 height 31
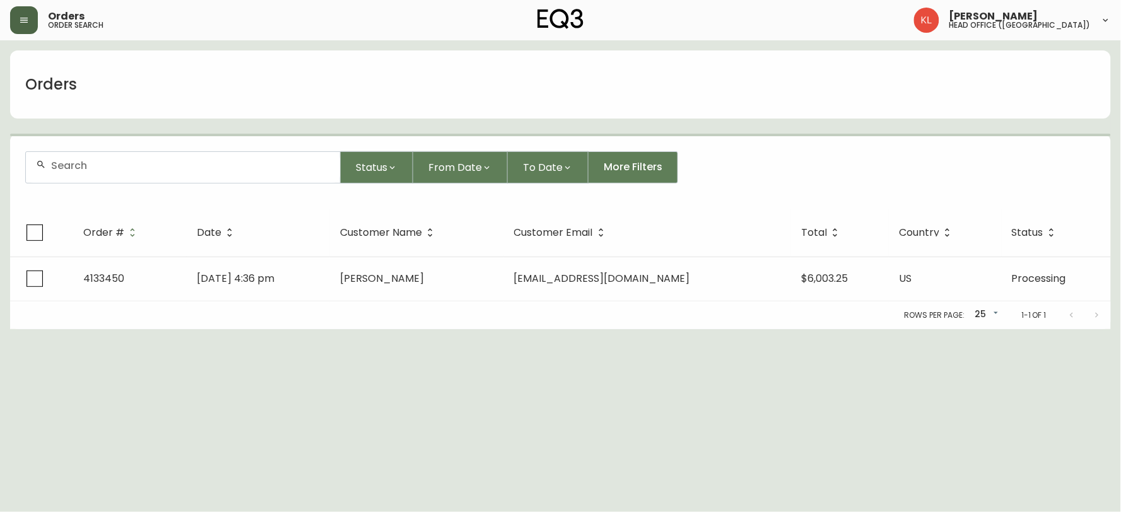
paste input "4134660"
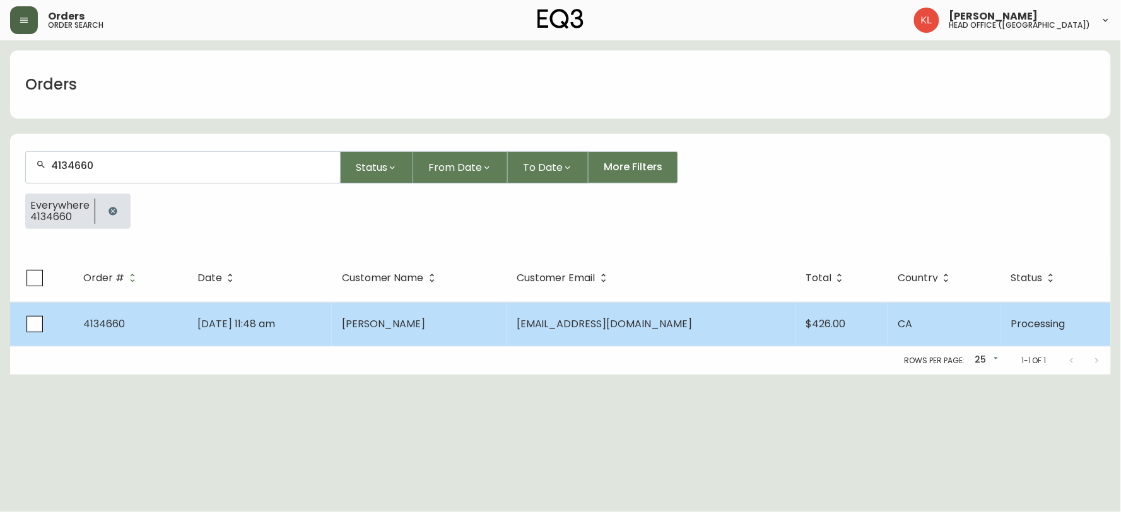
type input "4134660"
click at [208, 324] on span "[DATE] 11:48 am" at bounding box center [236, 324] width 78 height 15
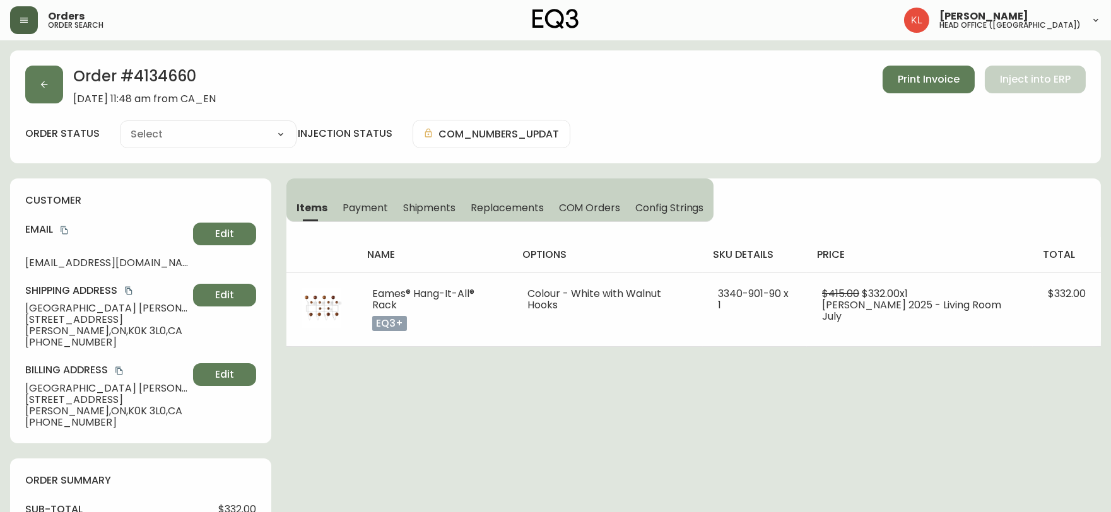
type input "Processing"
select select "PROCESSING"
click at [36, 83] on button "button" at bounding box center [44, 85] width 38 height 38
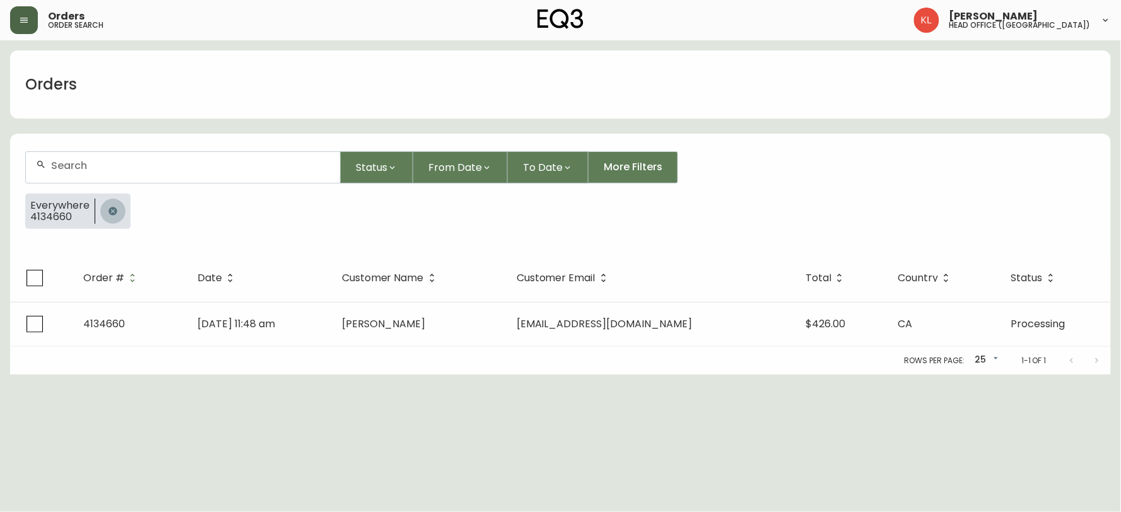
click at [108, 214] on icon "button" at bounding box center [113, 211] width 10 height 10
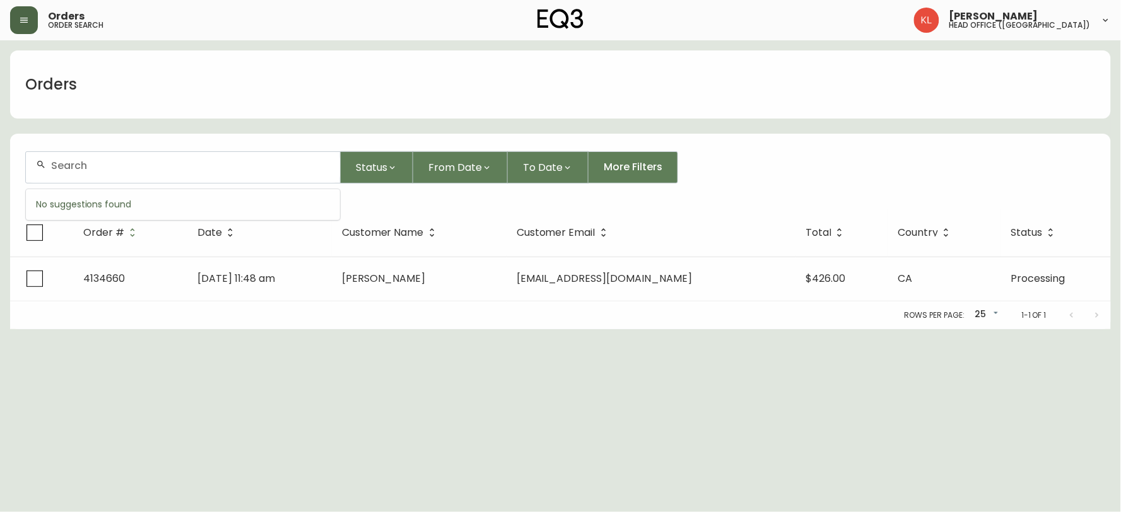
click at [116, 168] on input "text" at bounding box center [190, 166] width 279 height 12
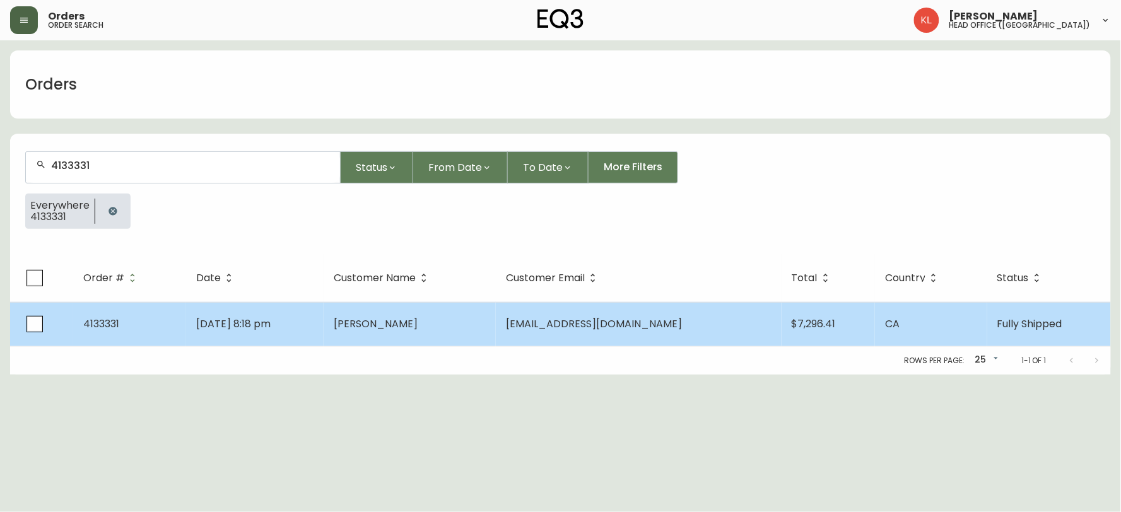
type input "4133331"
click at [308, 313] on td "[DATE] 8:18 pm" at bounding box center [255, 324] width 138 height 44
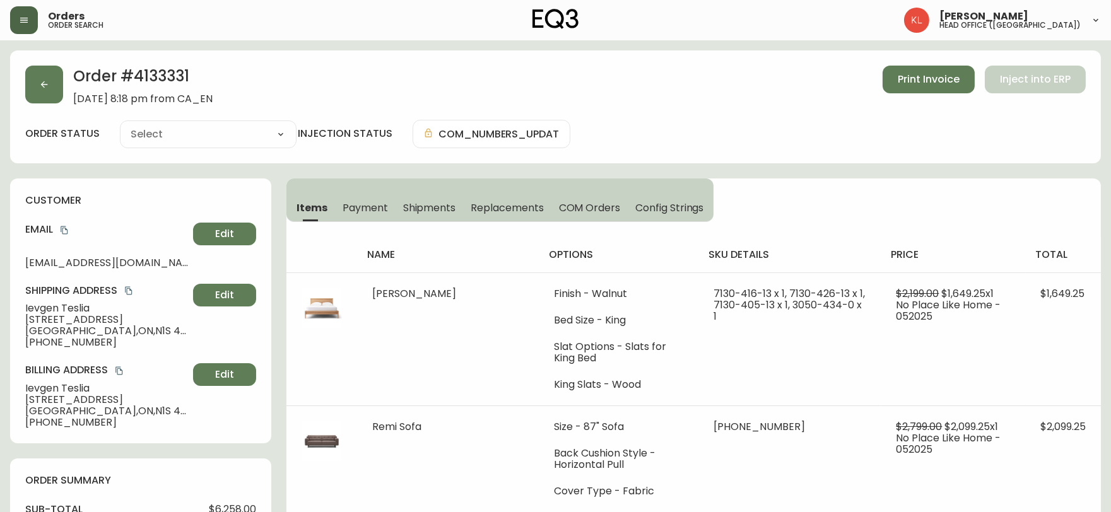
type input "Fully Shipped"
select select "FULLY_SHIPPED"
click at [54, 93] on button "button" at bounding box center [44, 85] width 38 height 38
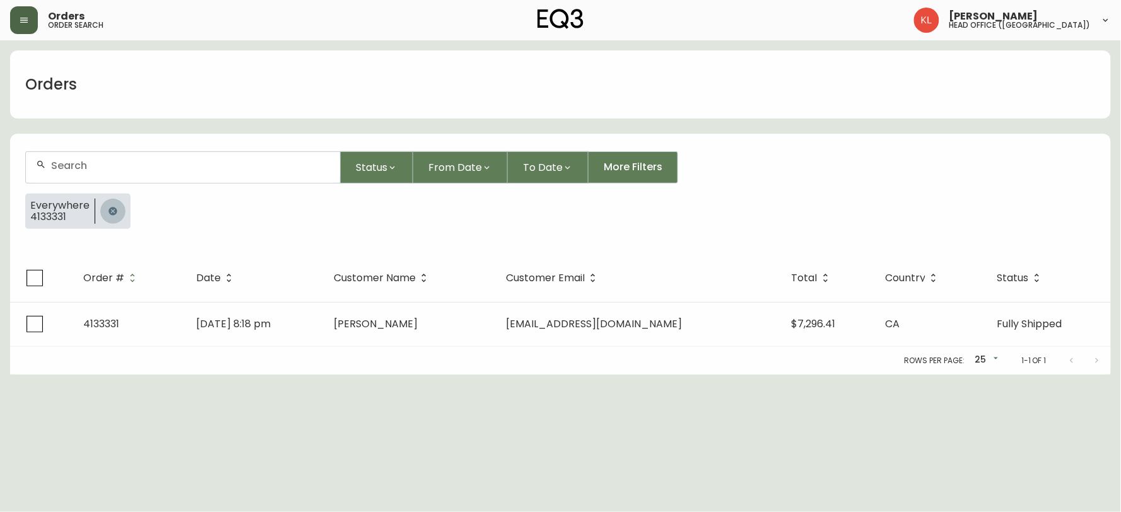
click at [116, 212] on button "button" at bounding box center [112, 211] width 25 height 25
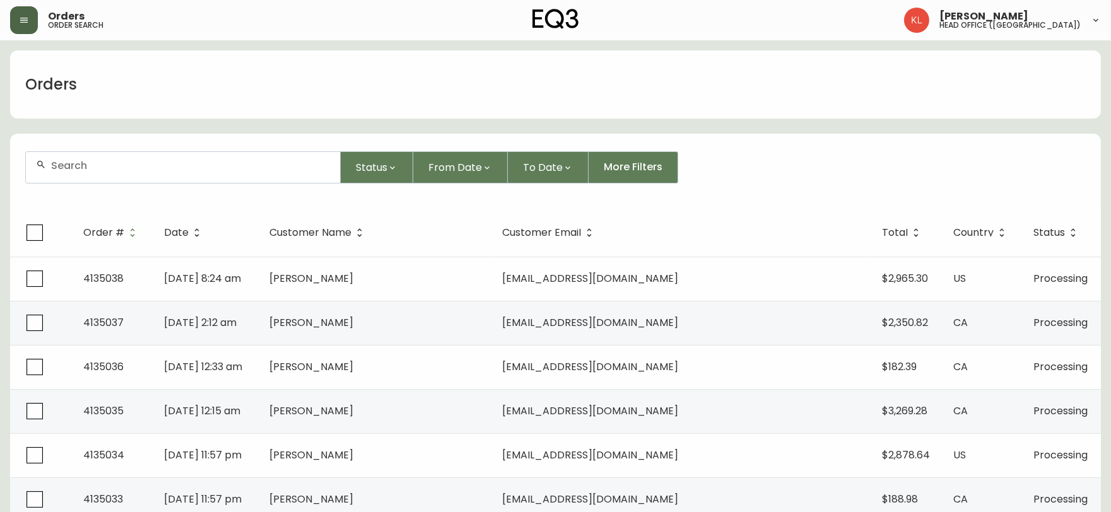
click at [165, 150] on form "Status From Date To Date More Filters" at bounding box center [555, 172] width 1091 height 73
click at [152, 163] on input "text" at bounding box center [190, 166] width 279 height 12
paste input "447-1366"
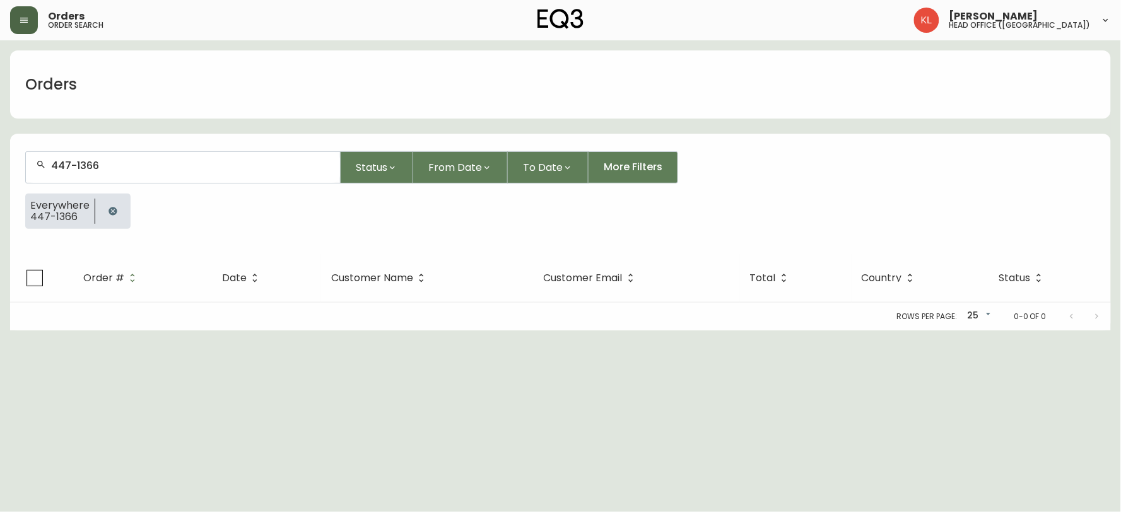
type input "447-1366"
click at [111, 208] on icon "button" at bounding box center [113, 211] width 8 height 8
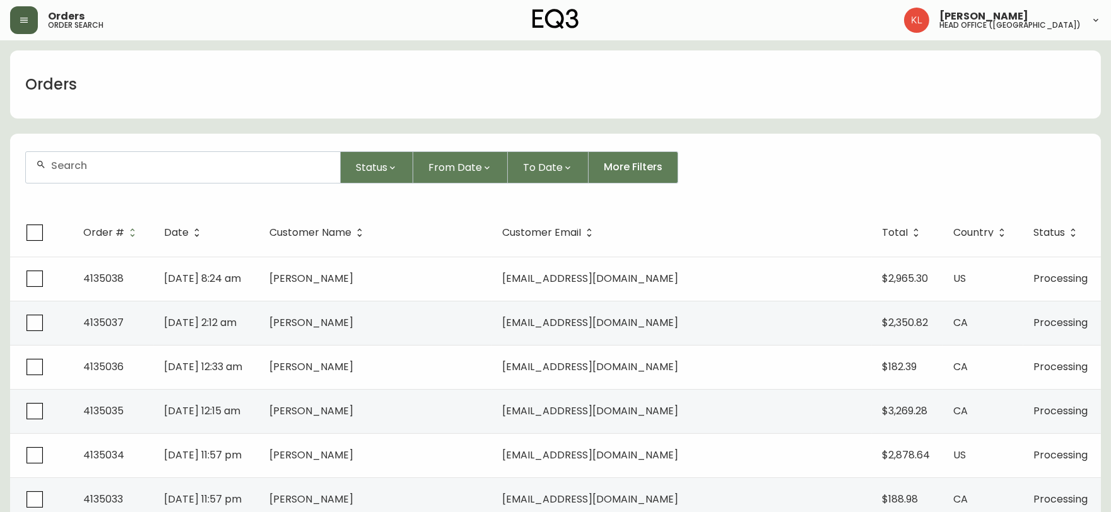
click at [191, 164] on input "text" at bounding box center [190, 166] width 279 height 12
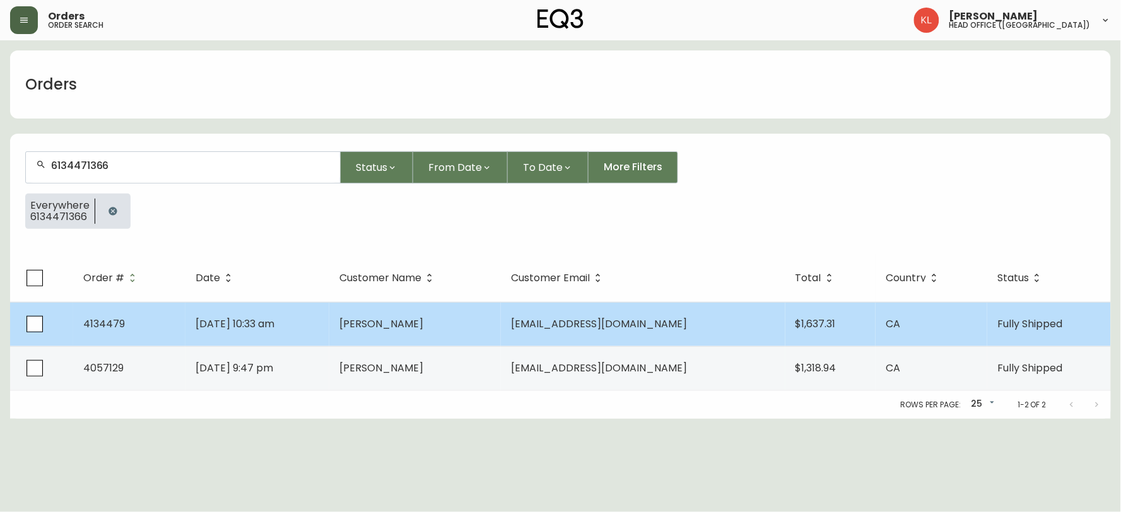
type input "6134471366"
click at [389, 322] on span "[PERSON_NAME]" at bounding box center [381, 324] width 84 height 15
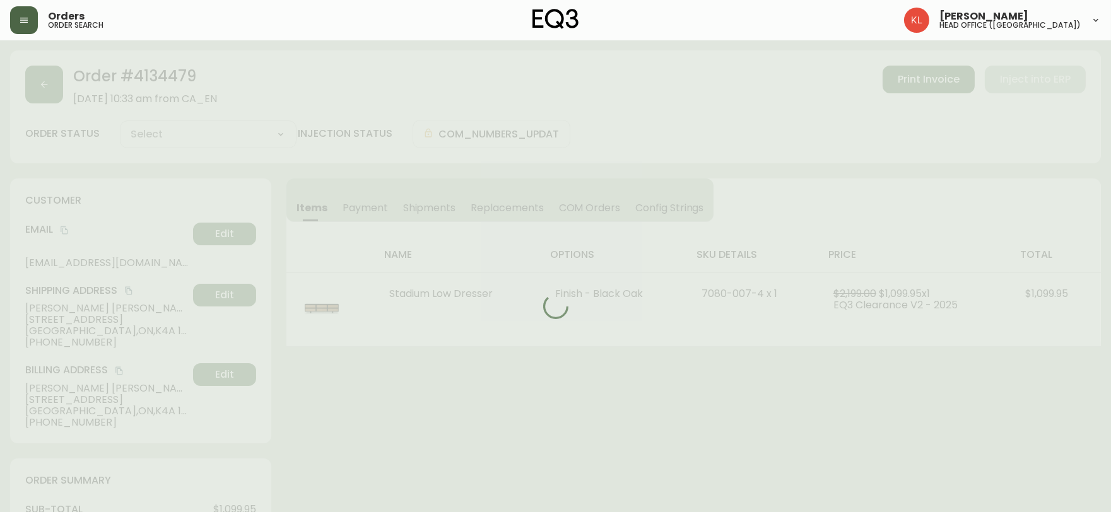
type input "Fully Shipped"
select select "FULLY_SHIPPED"
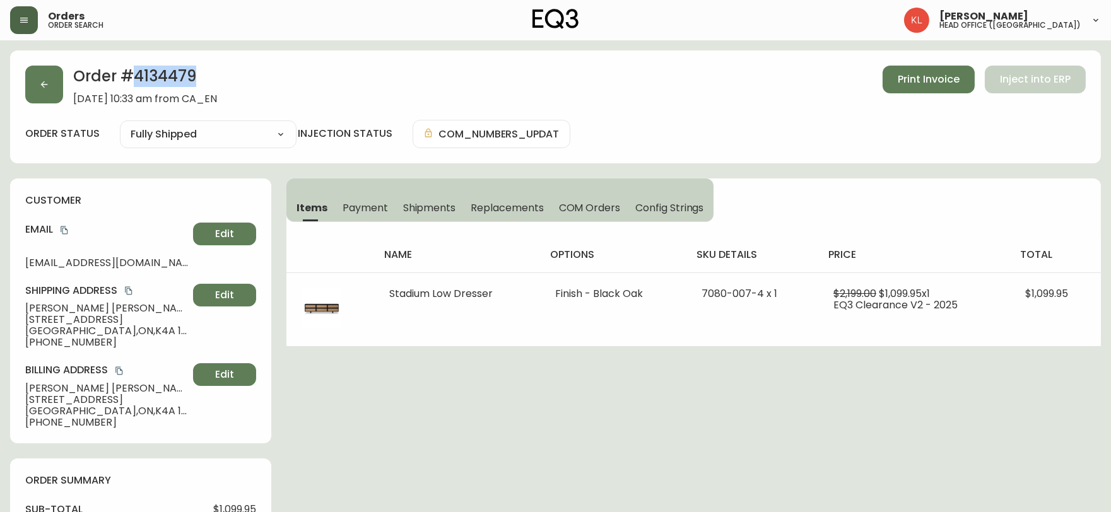
drag, startPoint x: 201, startPoint y: 78, endPoint x: 135, endPoint y: 73, distance: 65.8
click at [135, 73] on h2 "Order # 4134479" at bounding box center [145, 80] width 144 height 28
copy h2 "4134479"
drag, startPoint x: 467, startPoint y: 406, endPoint x: 486, endPoint y: 407, distance: 18.9
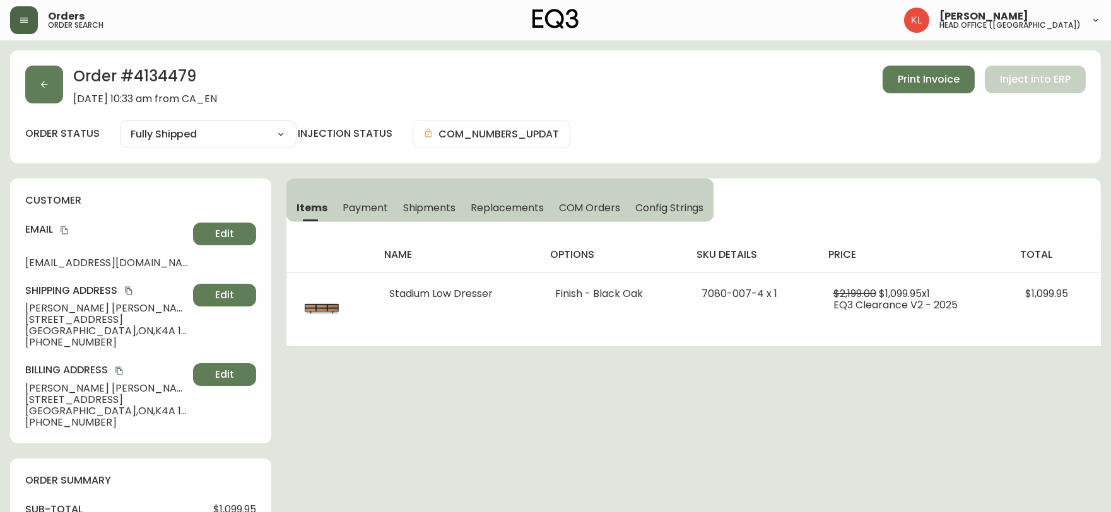
drag, startPoint x: 179, startPoint y: 257, endPoint x: 14, endPoint y: 266, distance: 165.5
click at [14, 266] on div "customer Email [EMAIL_ADDRESS][DOMAIN_NAME] Edit Shipping Address [PERSON_NAME]…" at bounding box center [140, 311] width 261 height 265
copy span "[EMAIL_ADDRESS][DOMAIN_NAME]"
click at [38, 98] on button "button" at bounding box center [44, 85] width 38 height 38
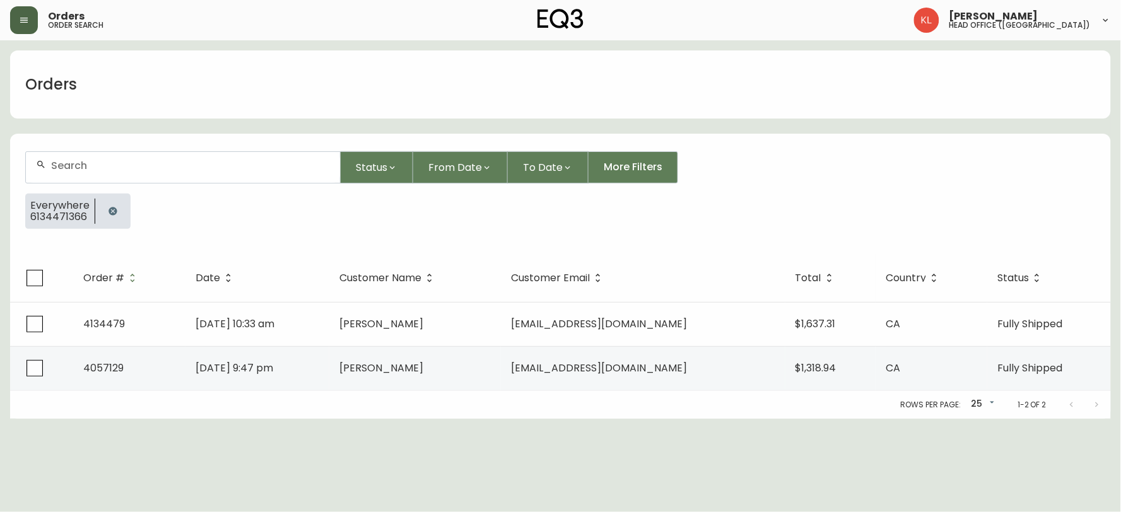
click at [116, 199] on button "button" at bounding box center [112, 211] width 25 height 25
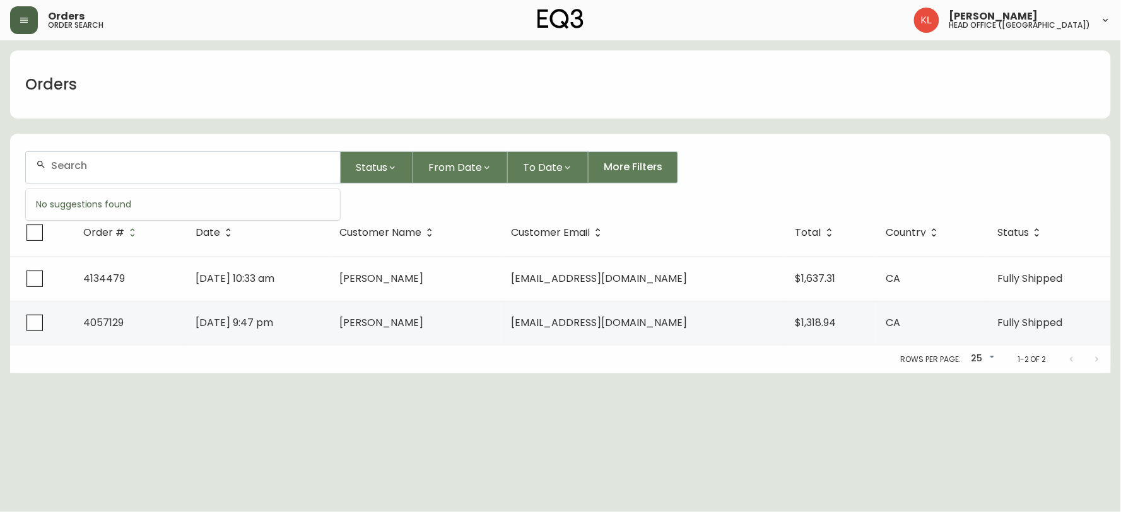
click at [144, 163] on input "text" at bounding box center [190, 166] width 279 height 12
paste input "[EMAIL_ADDRESS][DOMAIN_NAME]"
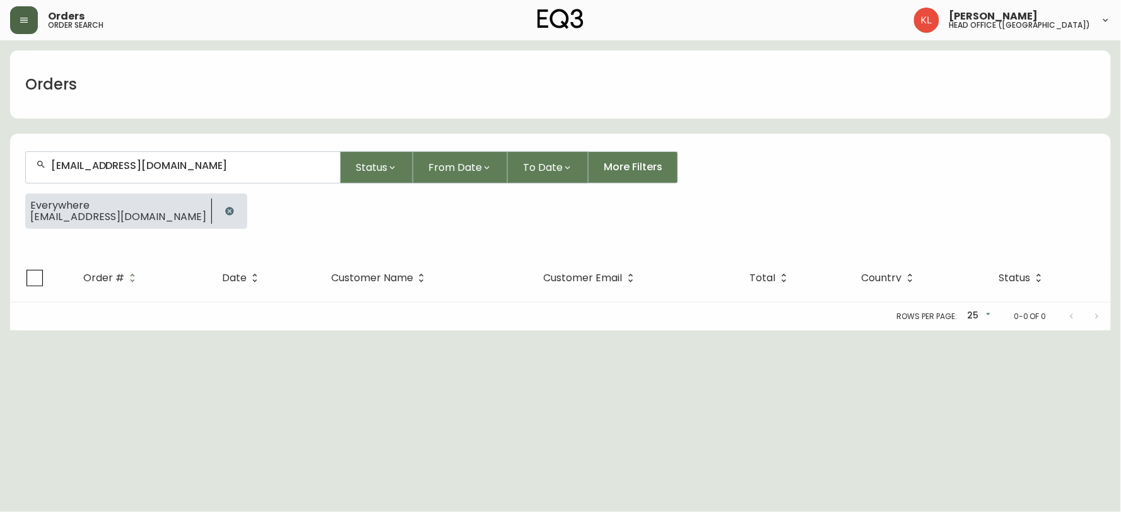
type input "[EMAIL_ADDRESS][DOMAIN_NAME]"
drag, startPoint x: 28, startPoint y: 20, endPoint x: 53, endPoint y: 26, distance: 26.2
click at [27, 20] on icon "button" at bounding box center [24, 20] width 10 height 10
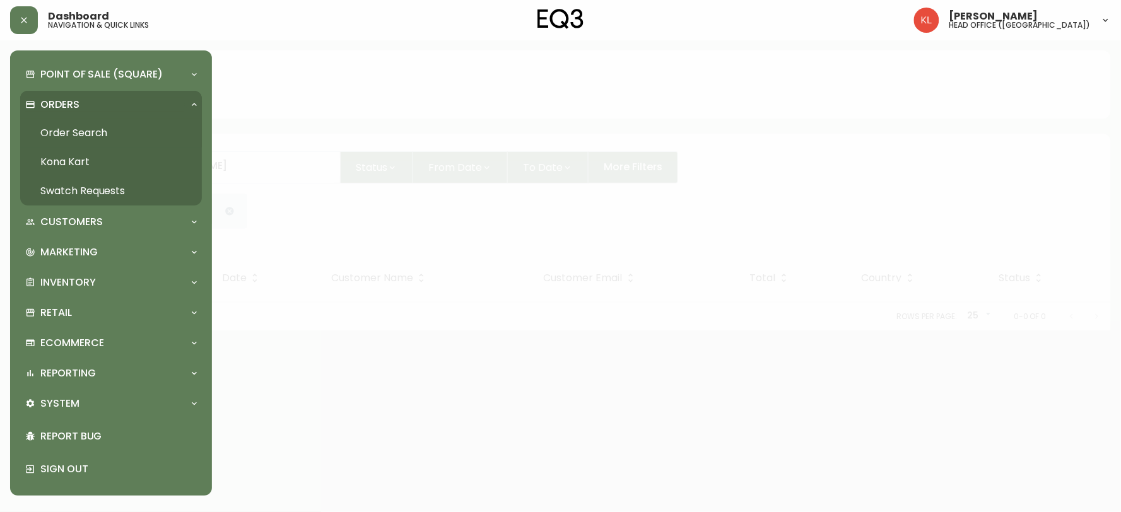
click at [85, 160] on link "Kona Kart" at bounding box center [111, 162] width 182 height 29
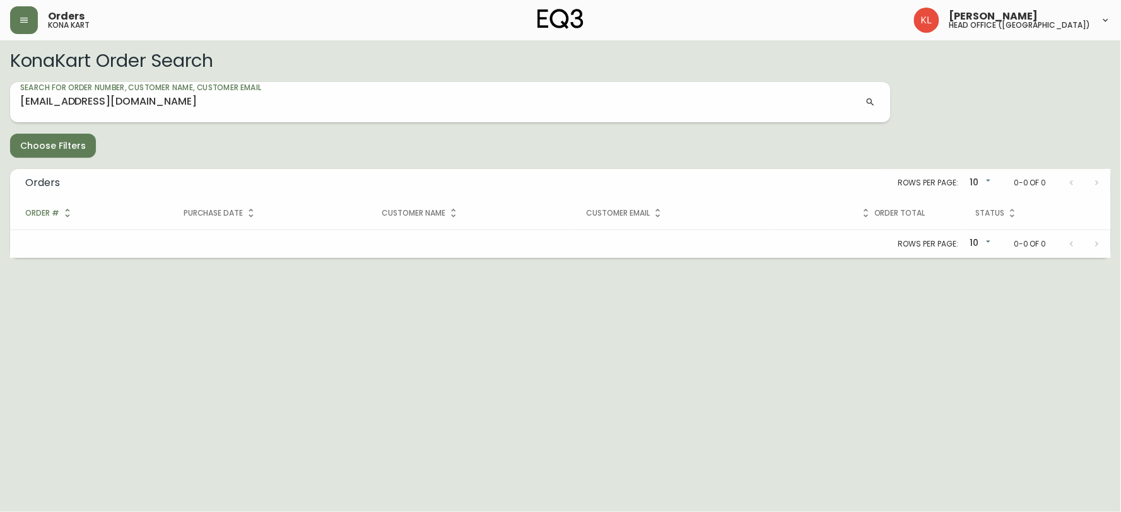
type input "[EMAIL_ADDRESS][DOMAIN_NAME]"
click at [233, 32] on div "Orders kona kart" at bounding box center [193, 20] width 367 height 28
click at [16, 19] on button "button" at bounding box center [24, 20] width 28 height 28
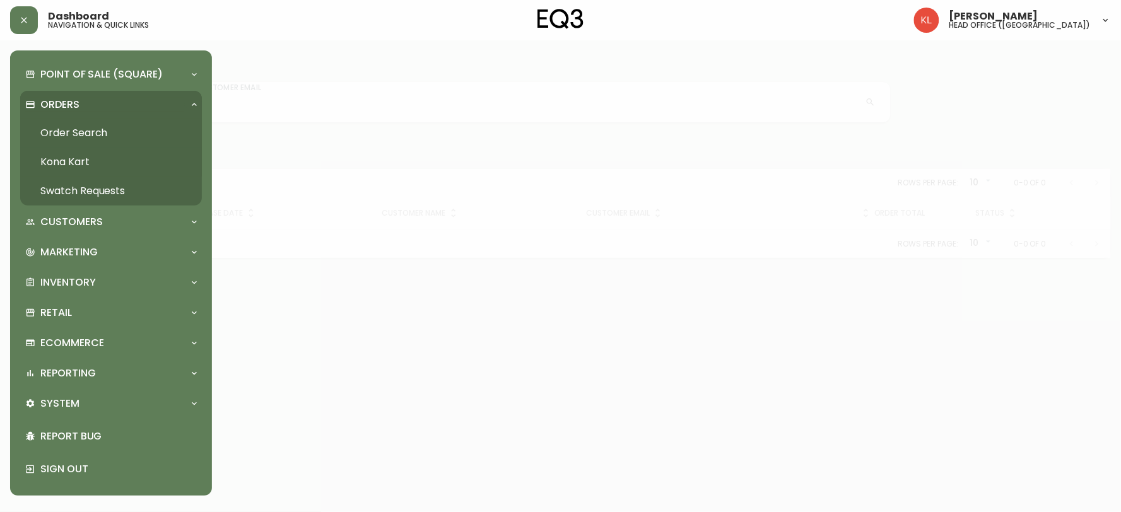
drag, startPoint x: 55, startPoint y: 139, endPoint x: 189, endPoint y: 151, distance: 134.9
click at [55, 139] on link "Order Search" at bounding box center [111, 133] width 182 height 29
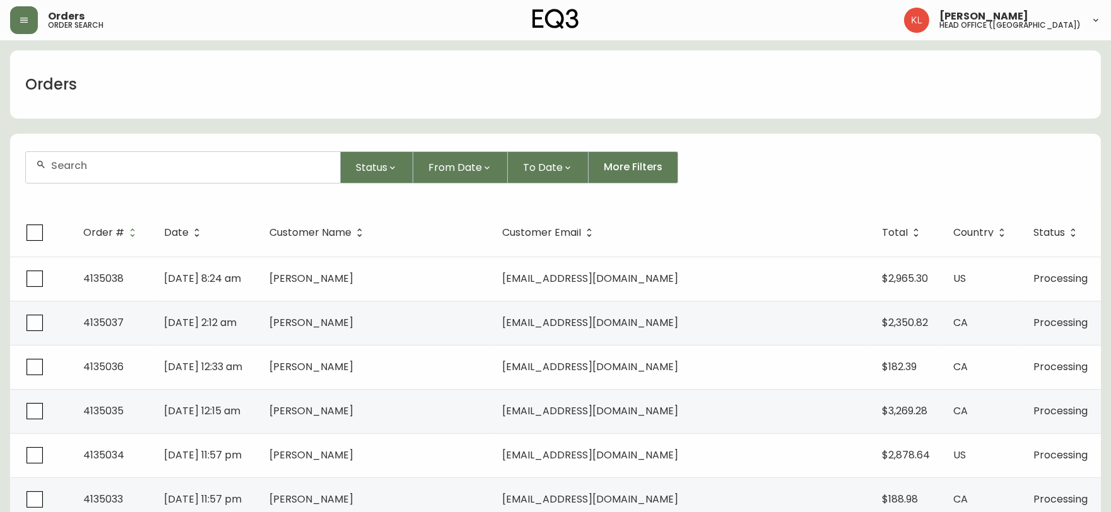
click at [138, 166] on input "text" at bounding box center [190, 166] width 279 height 12
paste input "[PERSON_NAME][EMAIL_ADDRESS][PERSON_NAME][DOMAIN_NAME]"
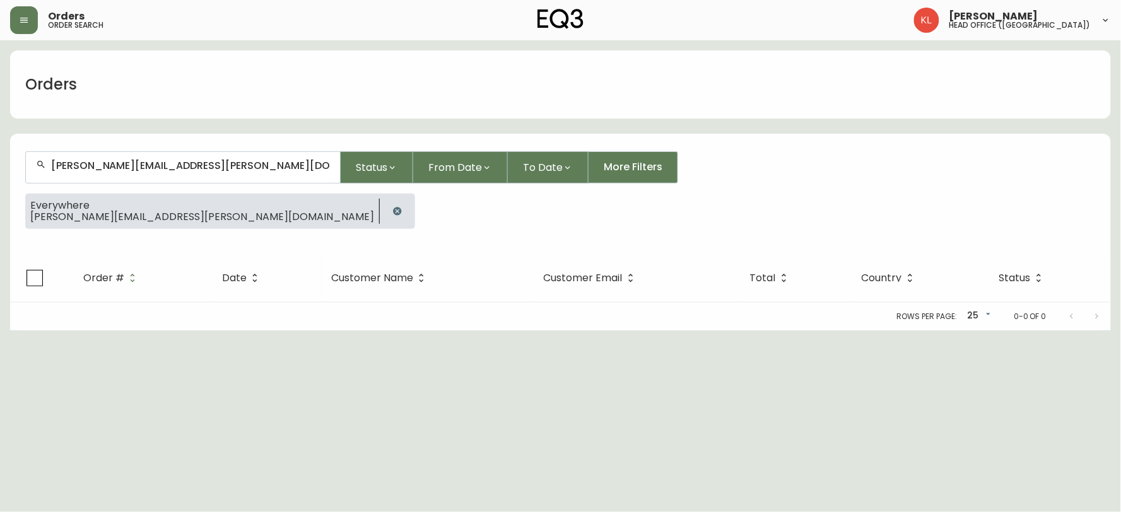
drag, startPoint x: 20, startPoint y: 106, endPoint x: 83, endPoint y: 146, distance: 75.4
click at [20, 106] on div "Orders" at bounding box center [560, 84] width 1101 height 68
drag, startPoint x: 228, startPoint y: 160, endPoint x: 0, endPoint y: 127, distance: 230.7
click at [0, 127] on main "Orders [PERSON_NAME][EMAIL_ADDRESS][PERSON_NAME][DOMAIN_NAME] Status From Date …" at bounding box center [560, 185] width 1121 height 290
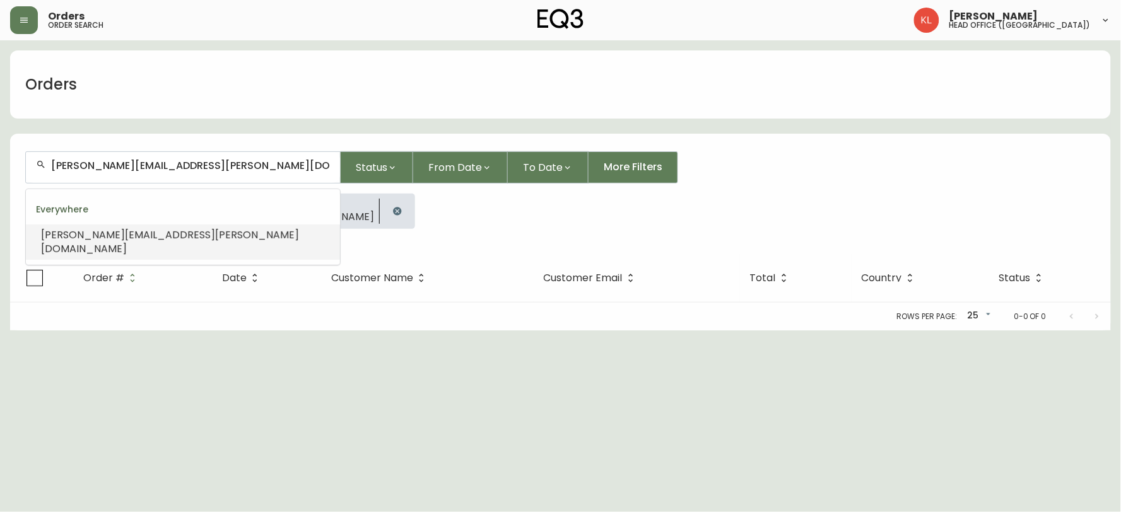
paste input "[PERSON_NAME].[PERSON_NAME]"
type input "[EMAIL_ADDRESS][PERSON_NAME][DOMAIN_NAME]"
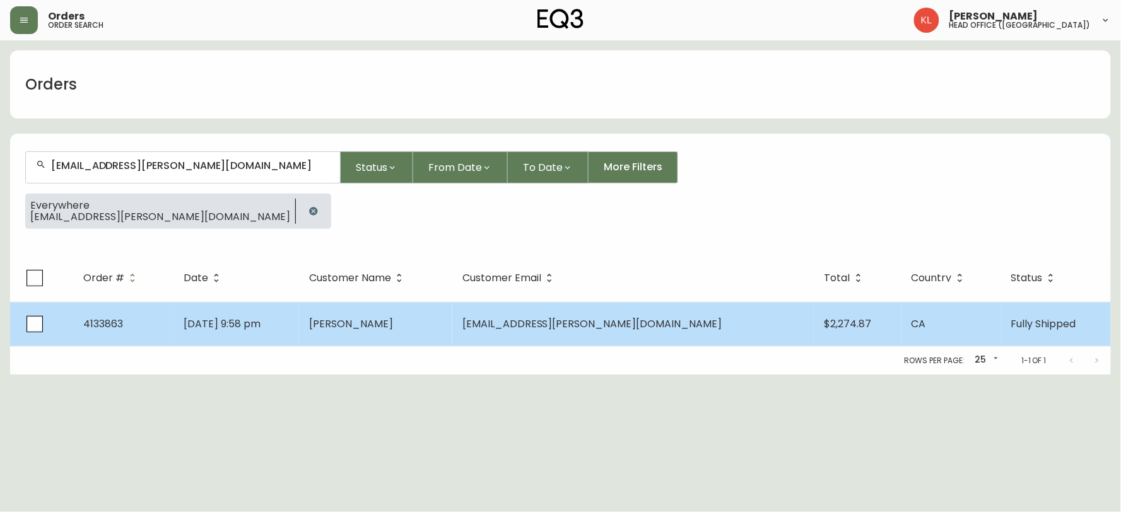
type input "[EMAIL_ADDRESS][PERSON_NAME][DOMAIN_NAME]"
click at [299, 329] on td "[DATE] 9:58 pm" at bounding box center [236, 324] width 126 height 44
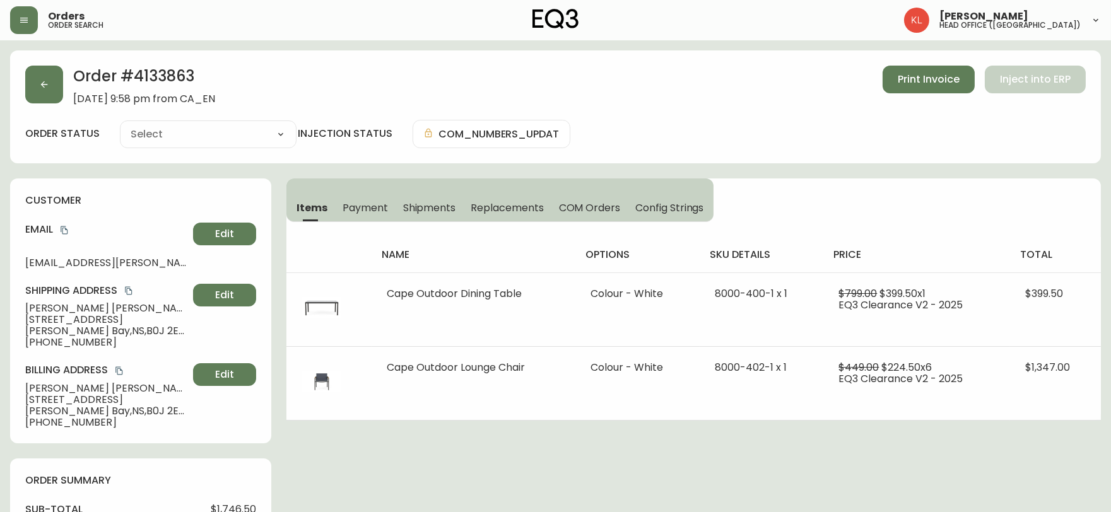
type input "Fully Shipped"
select select "FULLY_SHIPPED"
click at [431, 213] on span "Shipments" at bounding box center [429, 207] width 53 height 13
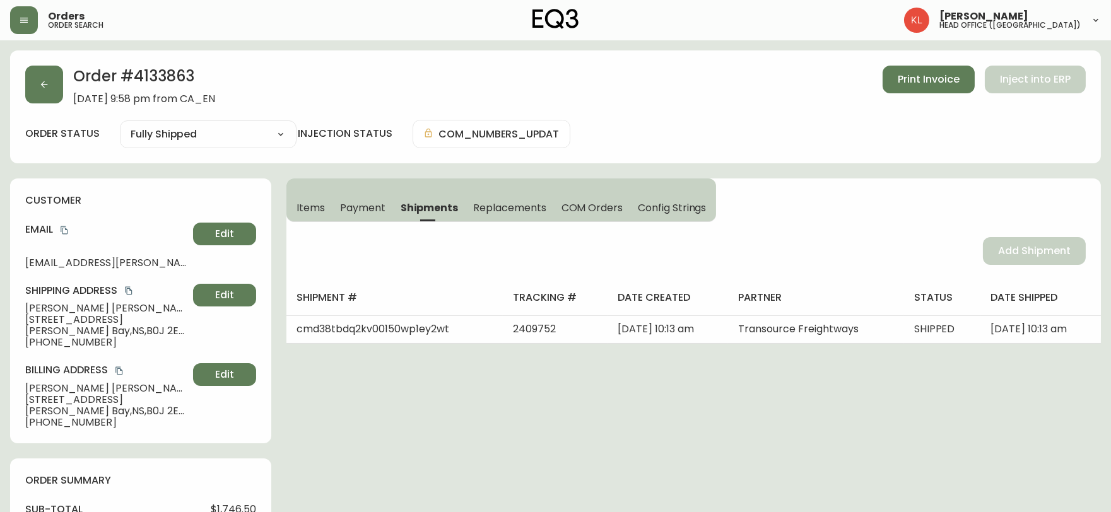
click at [304, 207] on span "Items" at bounding box center [310, 207] width 28 height 13
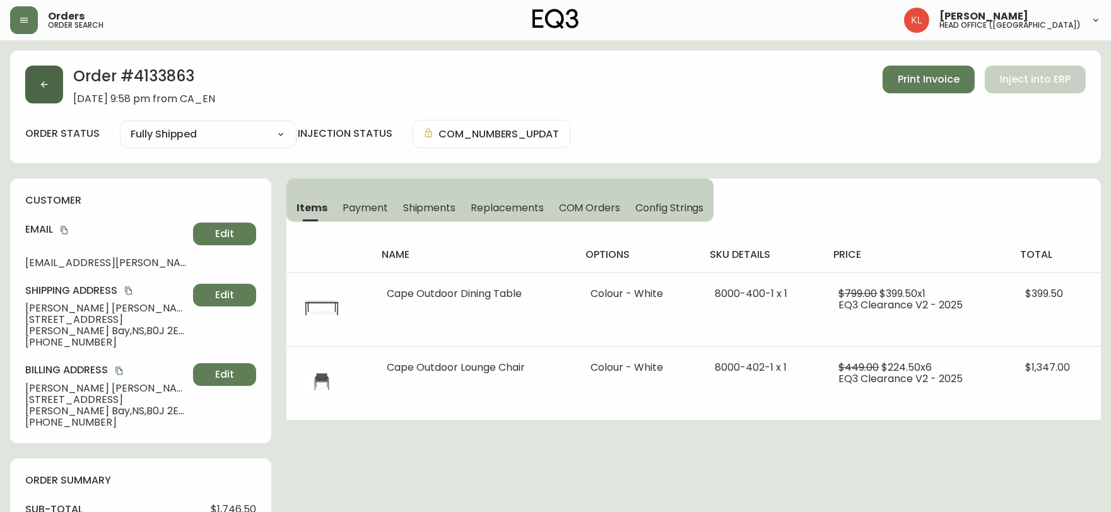
click at [26, 72] on button "button" at bounding box center [44, 85] width 38 height 38
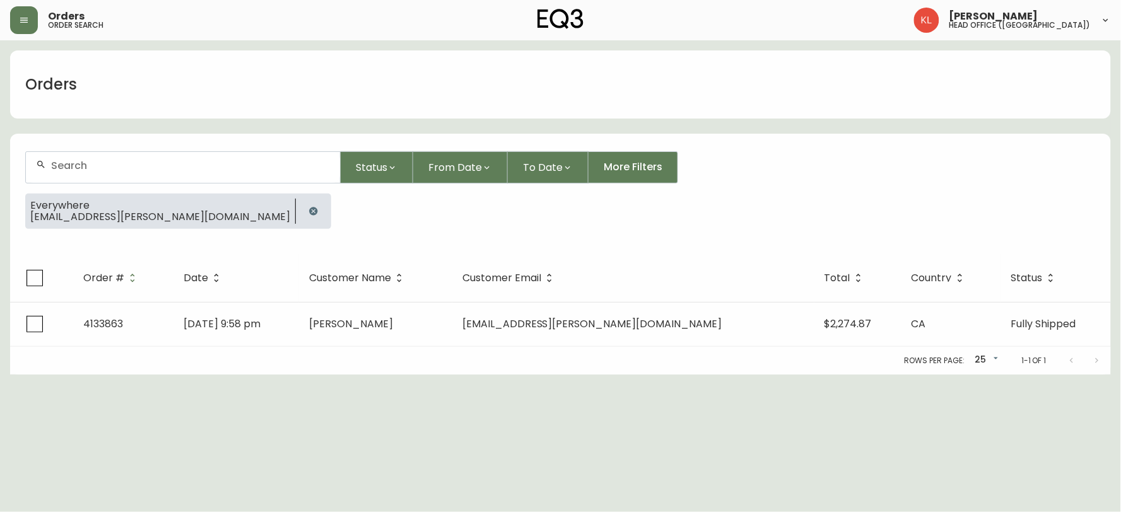
click at [309, 213] on icon "button" at bounding box center [313, 211] width 8 height 8
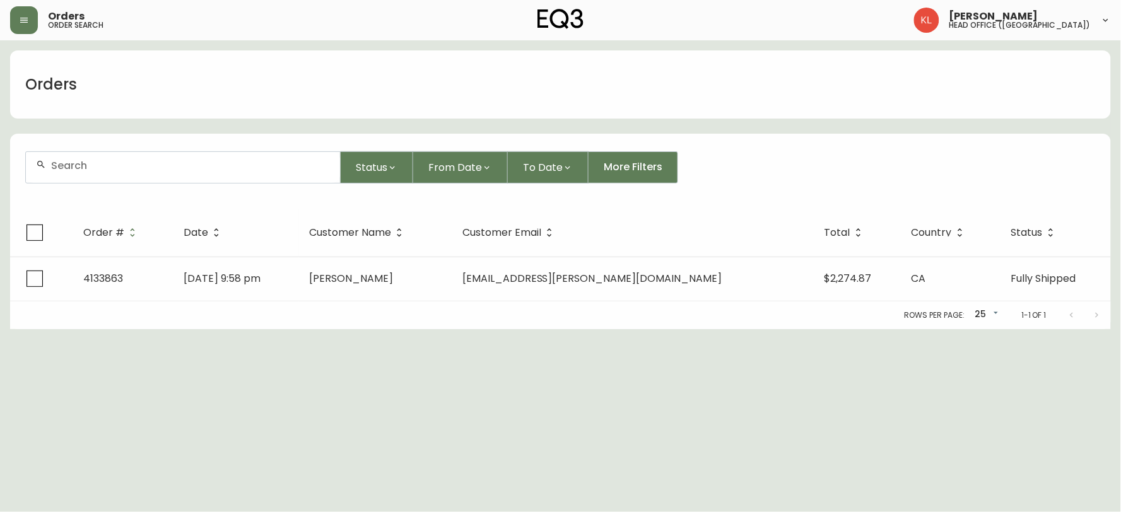
click at [182, 179] on div at bounding box center [183, 167] width 314 height 31
paste input "4134433"
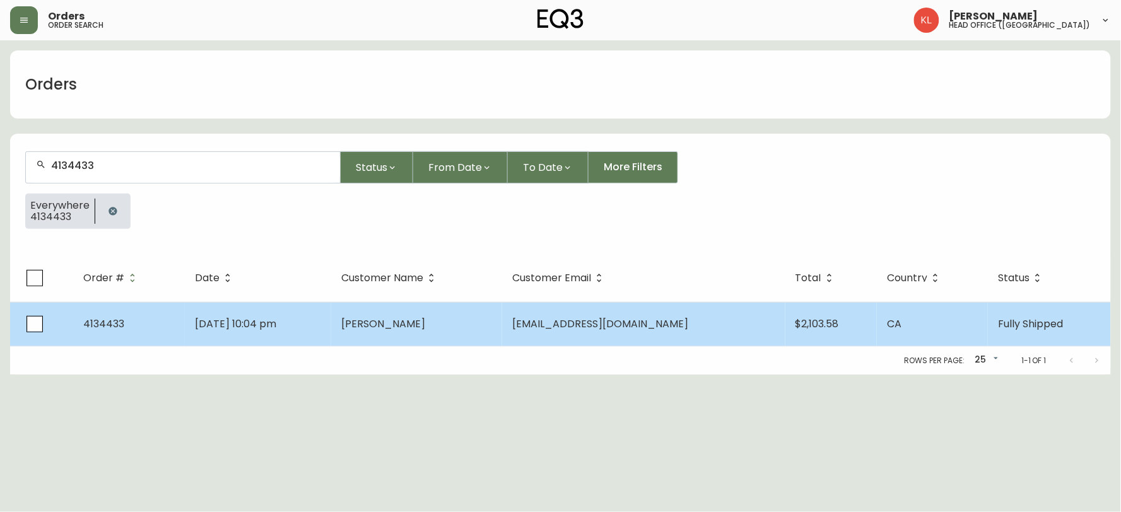
type input "4134433"
click at [402, 312] on td "[PERSON_NAME]" at bounding box center [416, 324] width 171 height 44
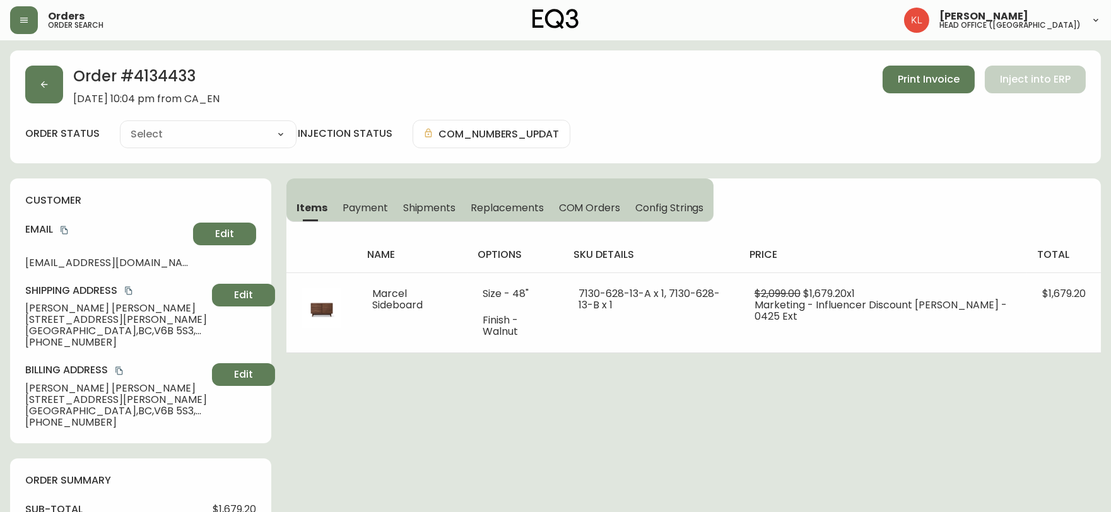
type input "Fully Shipped"
select select "FULLY_SHIPPED"
click at [36, 117] on div "Order # 4134433 [DATE] 10:04 pm from CA_EN Print Invoice Inject into ERP order …" at bounding box center [555, 106] width 1091 height 113
click at [36, 91] on button "button" at bounding box center [44, 85] width 38 height 38
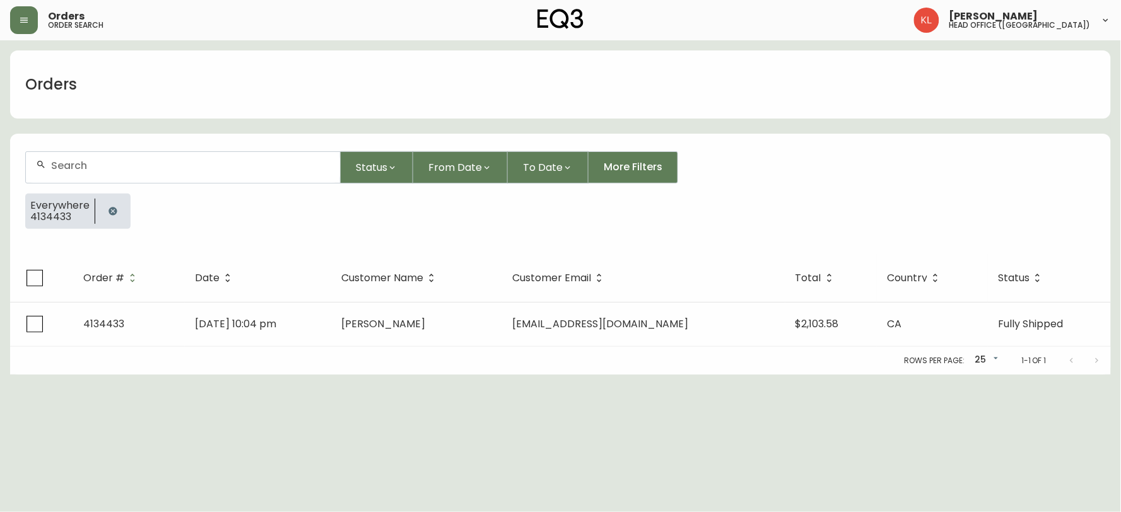
click at [111, 218] on button "button" at bounding box center [112, 211] width 25 height 25
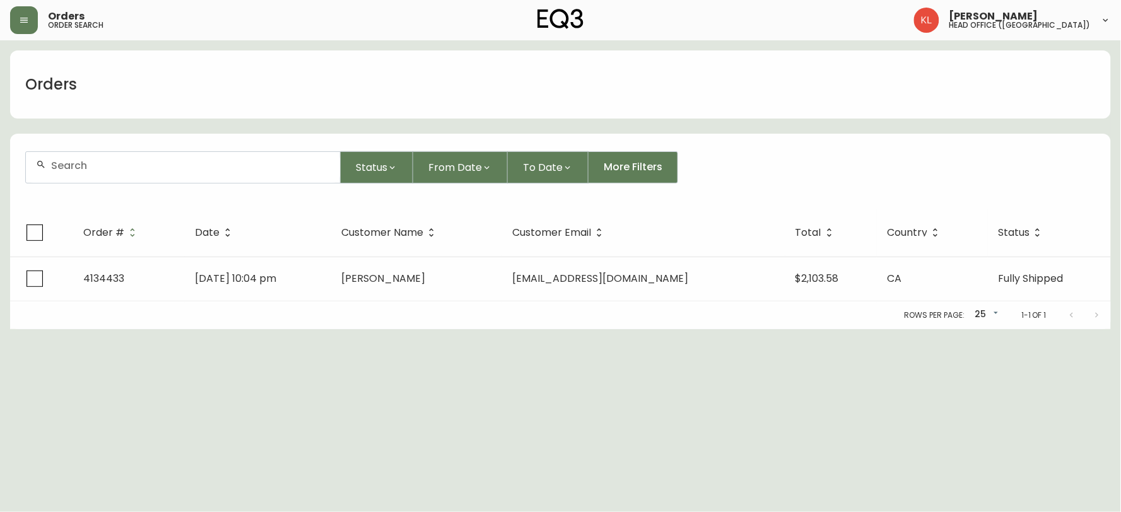
click at [138, 149] on form "Status From Date To Date More Filters" at bounding box center [560, 172] width 1101 height 73
click at [122, 170] on input "text" at bounding box center [190, 166] width 279 height 12
paste input "4133450"
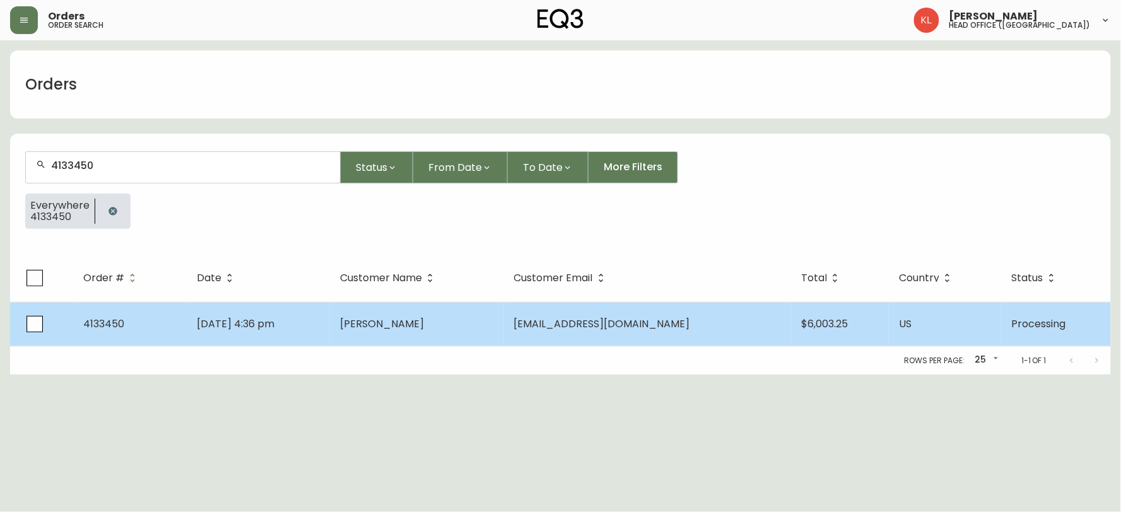
type input "4133450"
click at [274, 322] on span "[DATE] 4:36 pm" at bounding box center [236, 324] width 78 height 15
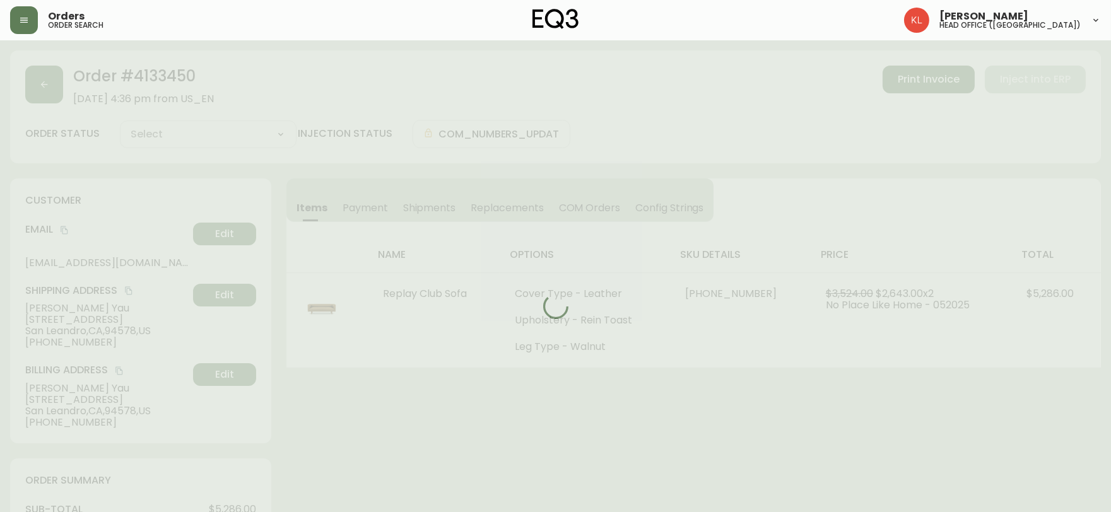
type input "Processing"
select select "PROCESSING"
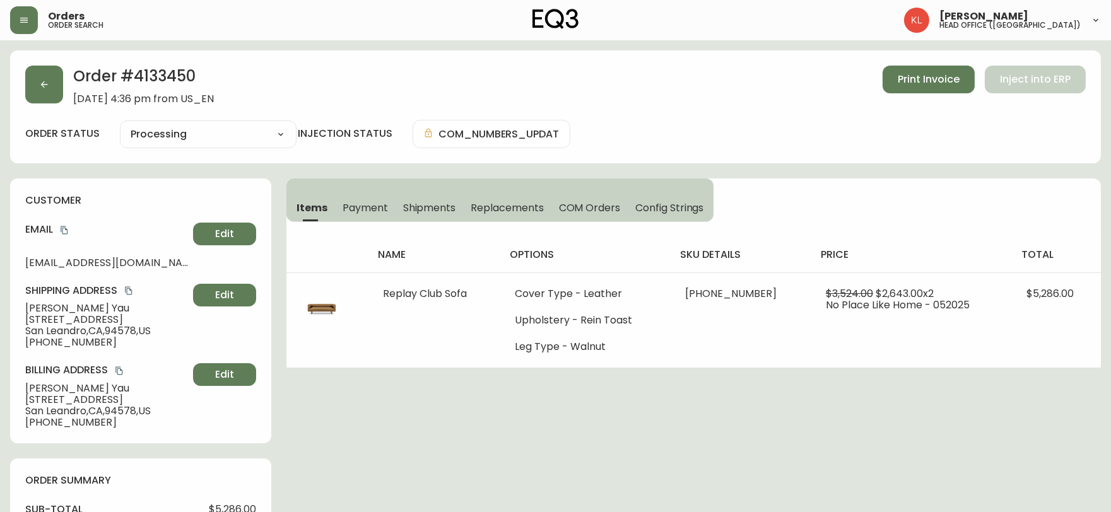
drag, startPoint x: 459, startPoint y: 474, endPoint x: 407, endPoint y: 443, distance: 60.6
click at [58, 90] on button "button" at bounding box center [44, 85] width 38 height 38
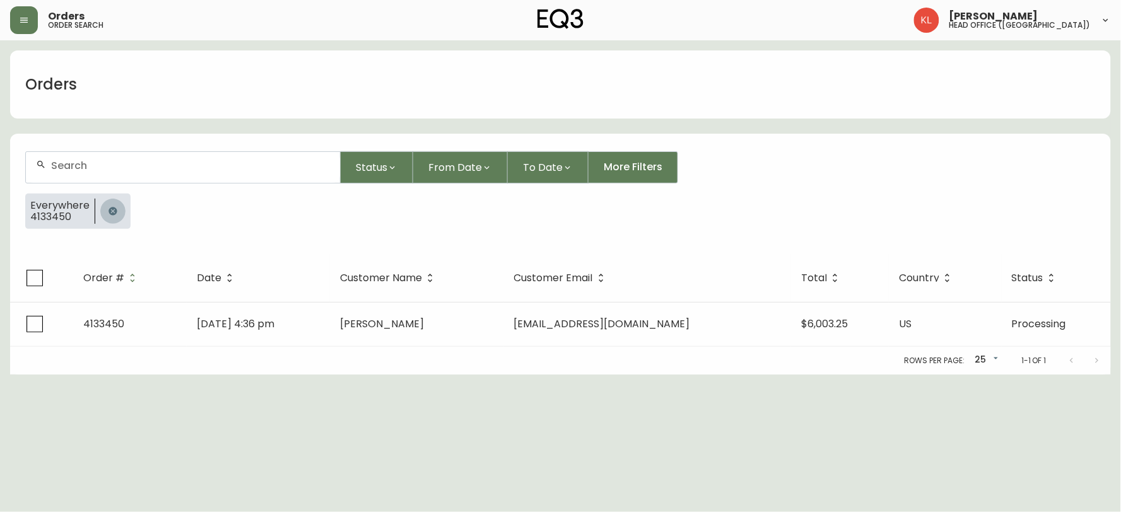
click at [109, 207] on icon "button" at bounding box center [113, 211] width 8 height 8
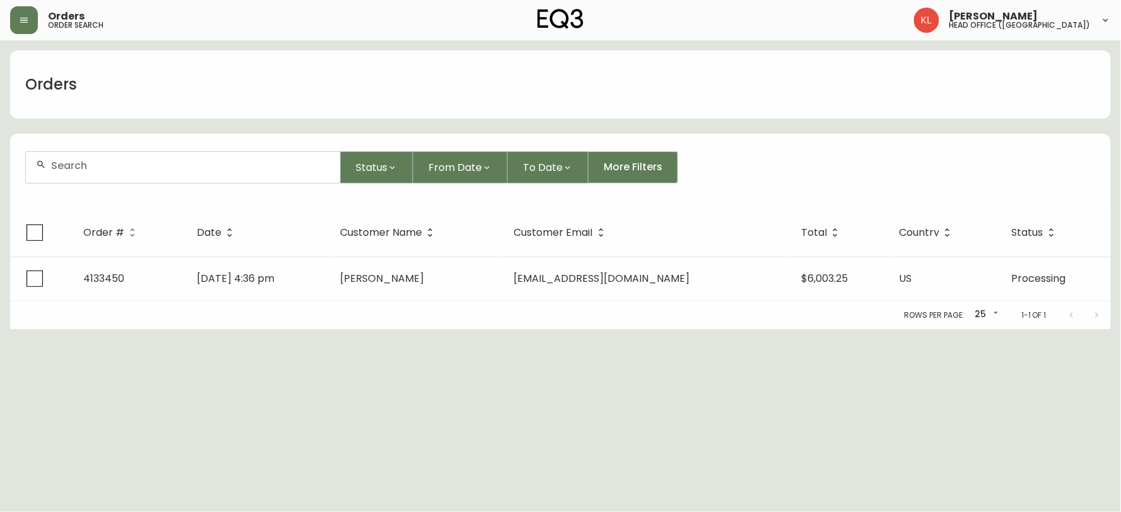
drag, startPoint x: 140, startPoint y: 188, endPoint x: 147, endPoint y: 162, distance: 26.8
click at [141, 187] on form "Status From Date To Date More Filters" at bounding box center [560, 172] width 1101 height 73
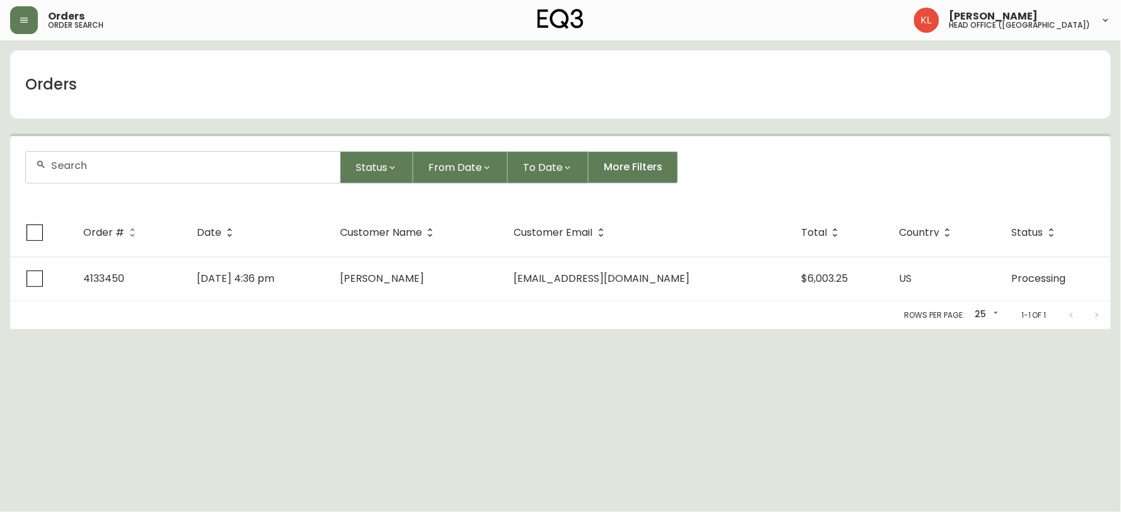
click at [147, 162] on input "text" at bounding box center [190, 166] width 279 height 12
paste input "[EMAIL_ADDRESS][DOMAIN_NAME]"
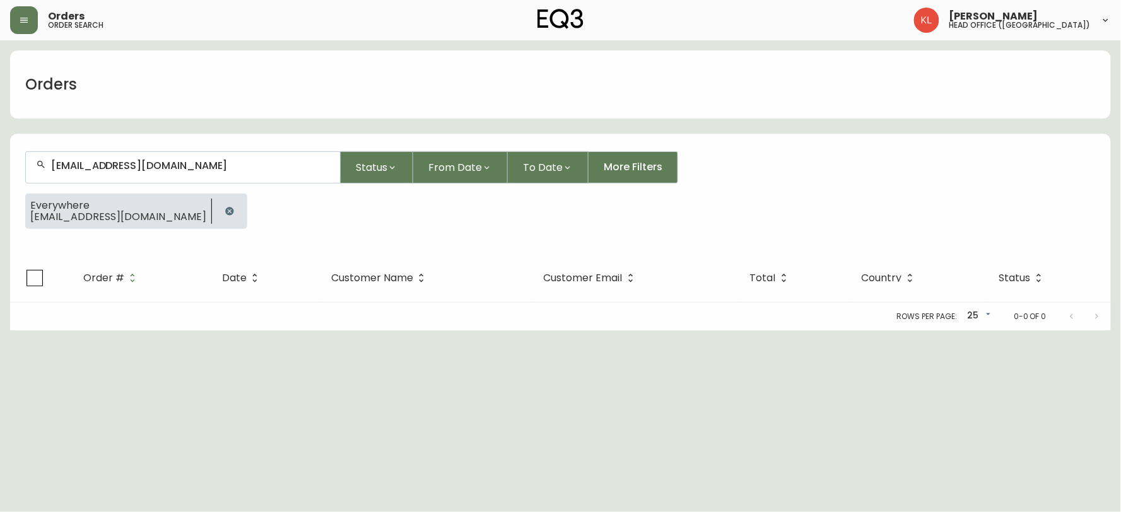
drag, startPoint x: 0, startPoint y: 164, endPoint x: 0, endPoint y: 136, distance: 27.8
click at [0, 141] on main "Orders [EMAIL_ADDRESS][DOMAIN_NAME] Status From Date To Date More Filters Every…" at bounding box center [560, 185] width 1121 height 290
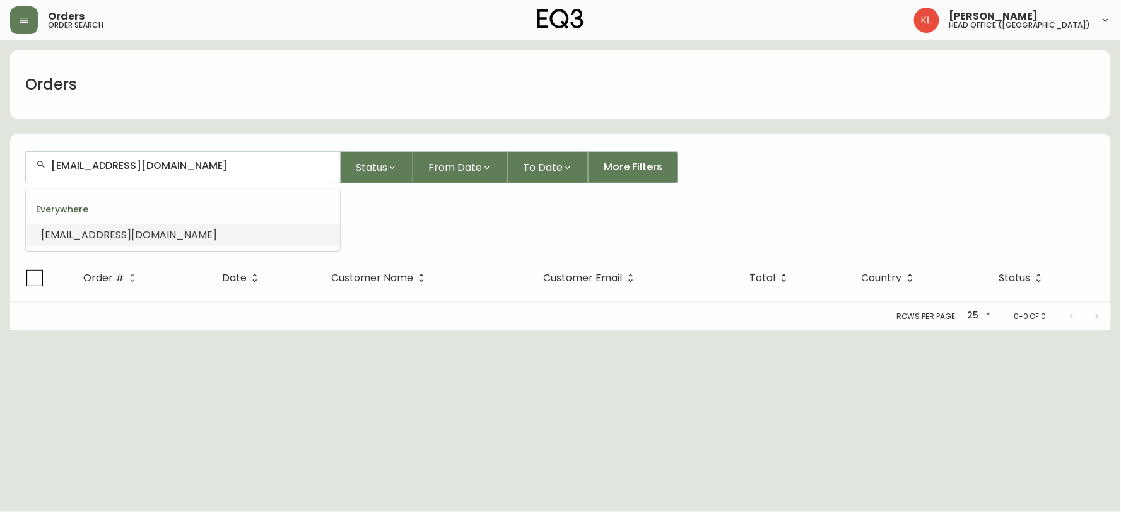
paste input "<sx4490550"
type input "<[EMAIL_ADDRESS][DOMAIN_NAME]"
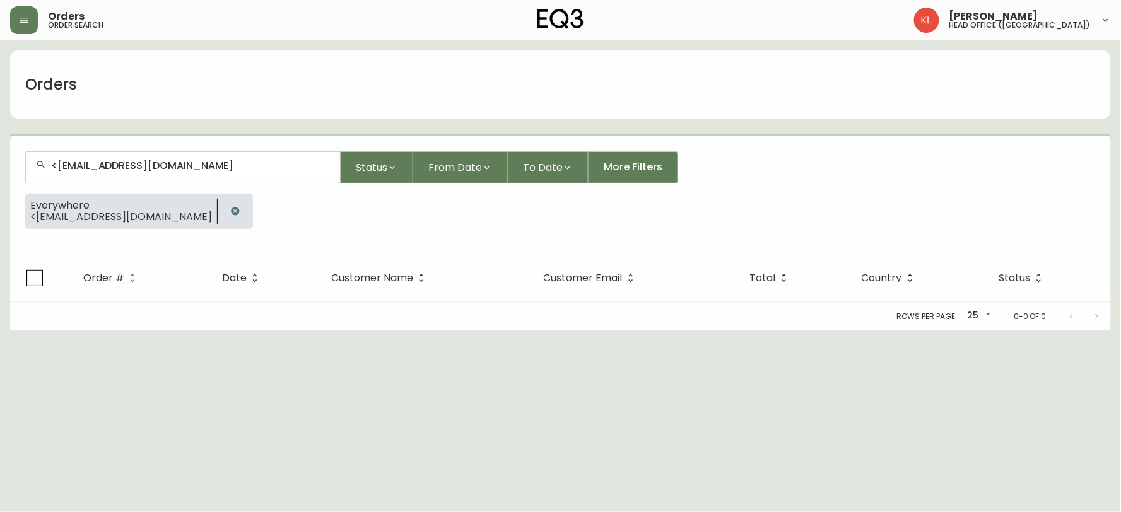
click at [58, 167] on input "<[EMAIL_ADDRESS][DOMAIN_NAME]" at bounding box center [190, 166] width 279 height 12
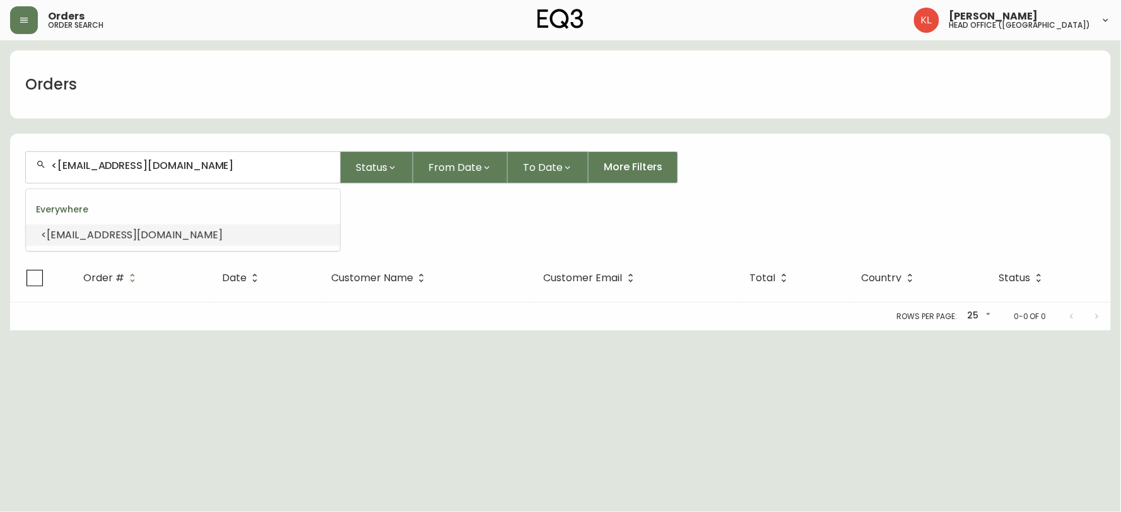
click at [59, 163] on input "<[EMAIL_ADDRESS][DOMAIN_NAME]" at bounding box center [190, 166] width 279 height 12
type input "[EMAIL_ADDRESS][DOMAIN_NAME]"
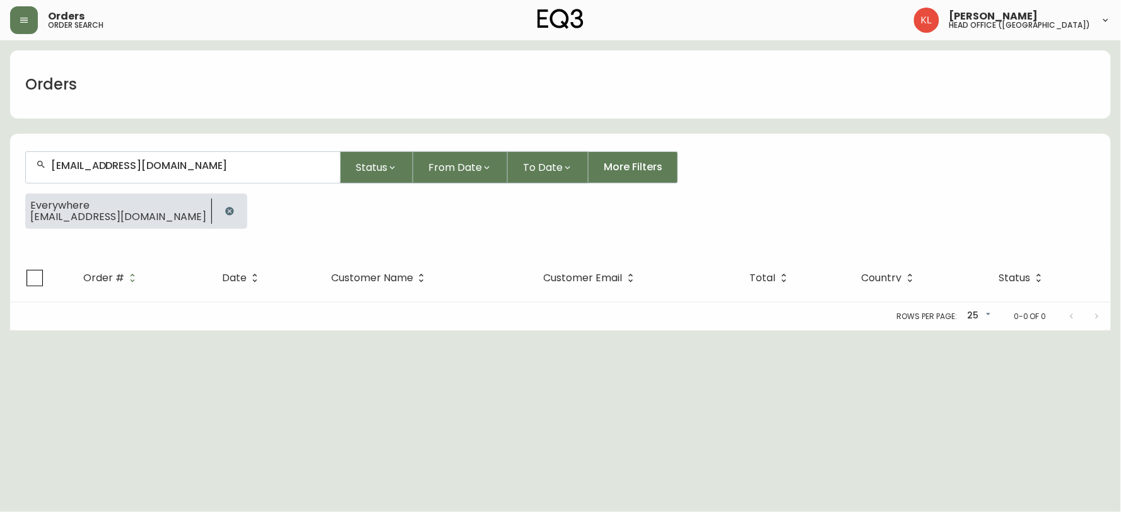
type input "[EMAIL_ADDRESS][DOMAIN_NAME]"
drag, startPoint x: 23, startPoint y: 341, endPoint x: 120, endPoint y: 216, distance: 158.2
click at [23, 331] on html "Orders order search [PERSON_NAME] head office ([GEOGRAPHIC_DATA]) Orders [EMAIL…" at bounding box center [560, 165] width 1121 height 331
click at [217, 219] on button "button" at bounding box center [229, 211] width 25 height 25
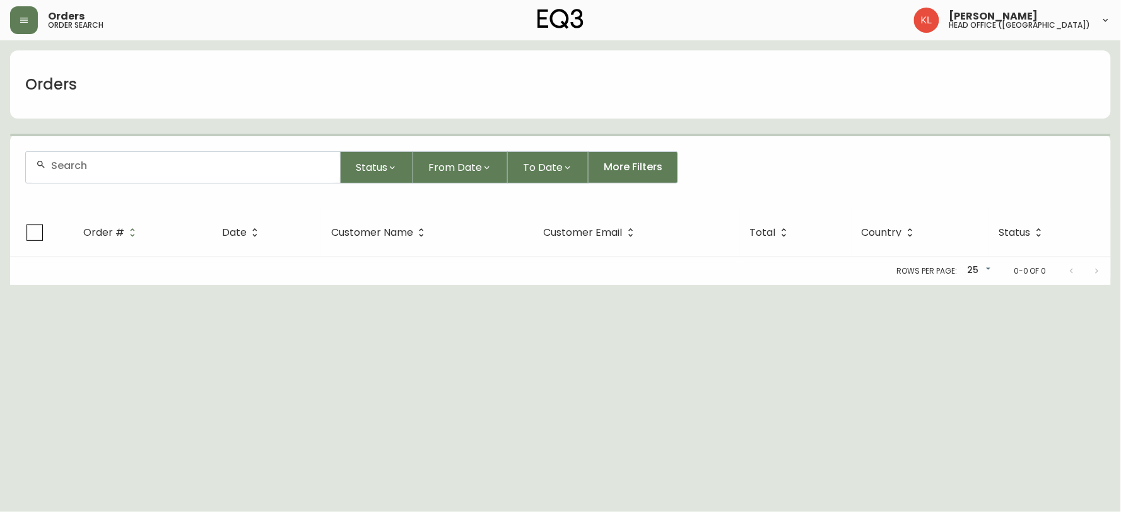
click at [199, 172] on div at bounding box center [183, 167] width 314 height 31
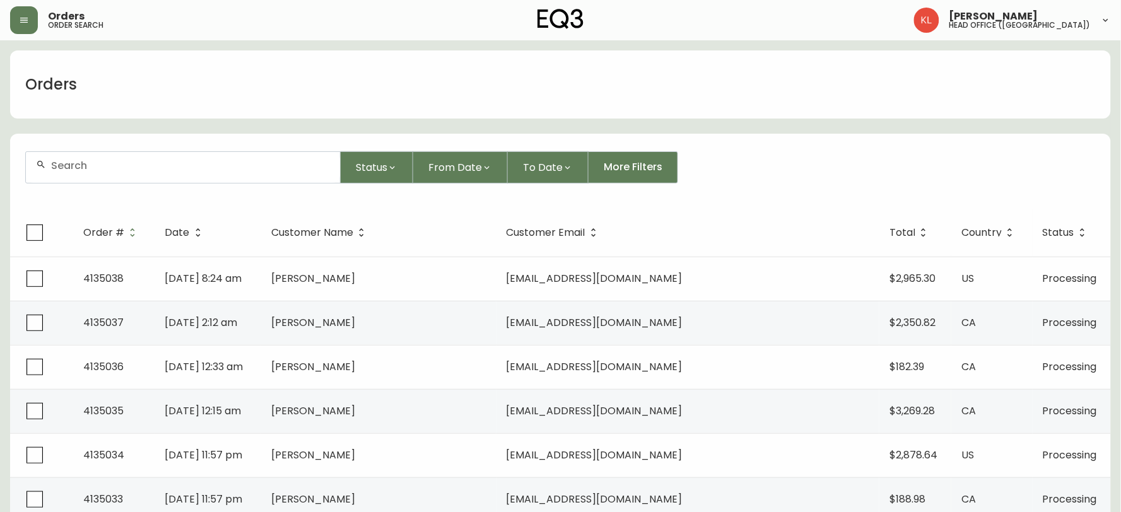
paste input "[PHONE_NUMBER]"
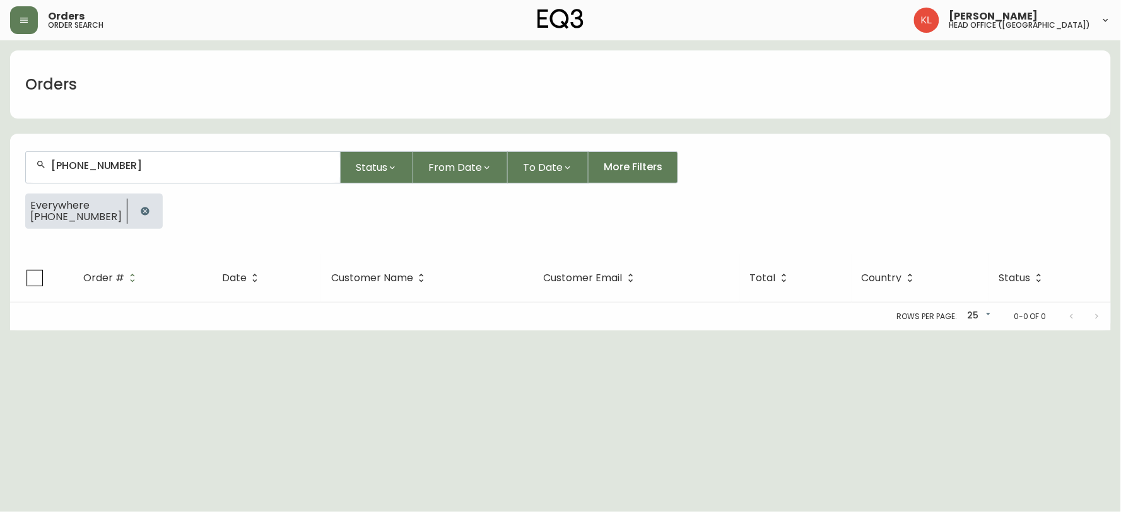
drag, startPoint x: 206, startPoint y: 172, endPoint x: 0, endPoint y: 147, distance: 207.7
click at [0, 147] on main "Orders [PHONE_NUMBER] Status From Date To Date More Filters Everywhere [PHONE_N…" at bounding box center [560, 185] width 1121 height 290
paste input "[EMAIL_ADDRESS][DOMAIN_NAME]"
drag, startPoint x: 15, startPoint y: 165, endPoint x: 0, endPoint y: 177, distance: 18.8
click at [0, 177] on main "Orders [EMAIL_ADDRESS][DOMAIN_NAME] Status From Date To Date More Filters Every…" at bounding box center [560, 185] width 1121 height 290
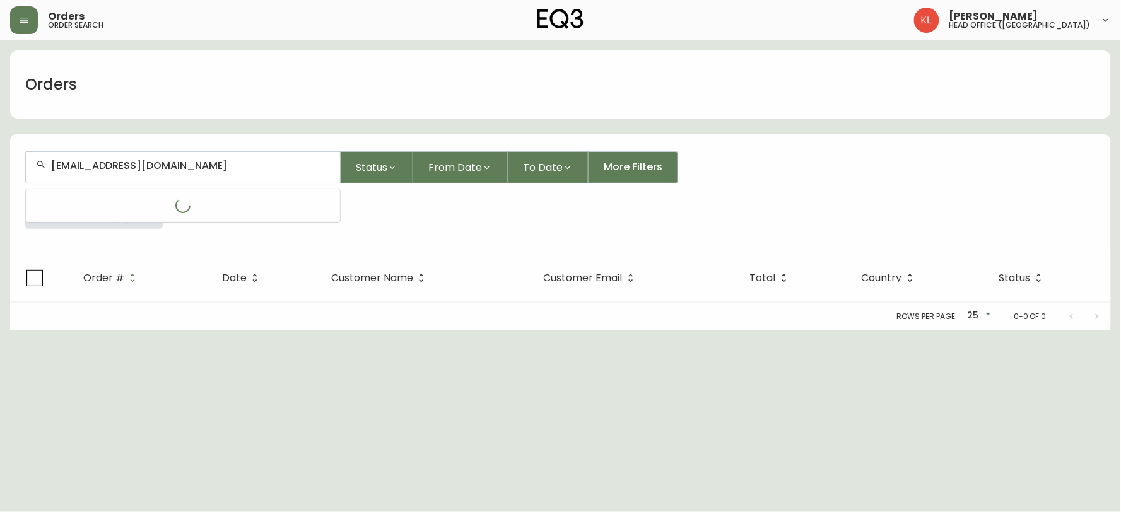
scroll to position [1, 0]
paste input "text"
type input "[EMAIL_ADDRESS][DOMAIN_NAME]"
drag, startPoint x: 237, startPoint y: 164, endPoint x: 0, endPoint y: 130, distance: 239.6
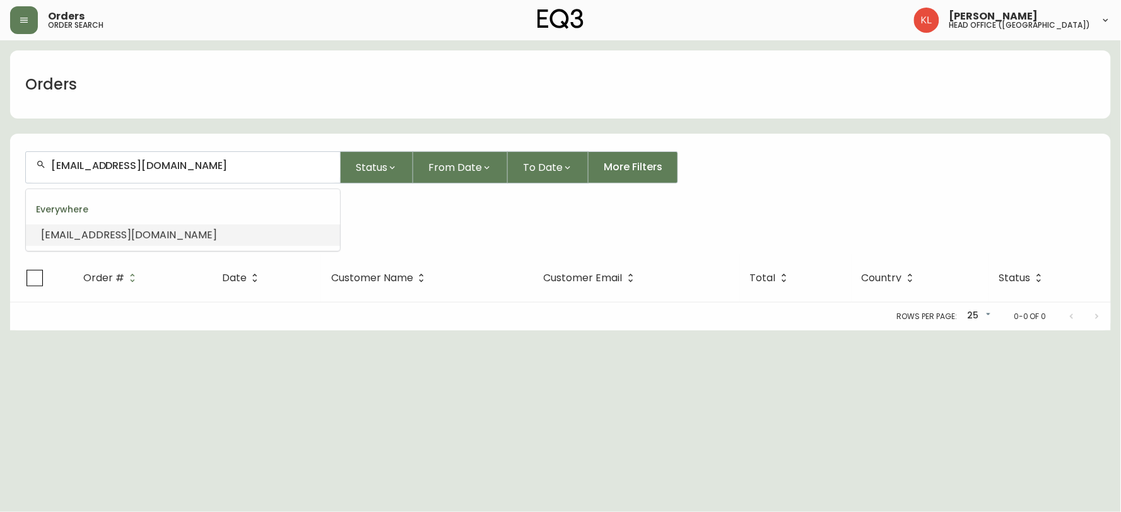
click at [0, 130] on main "Orders [EMAIL_ADDRESS][DOMAIN_NAME] Status From Date To Date More Filters Every…" at bounding box center [560, 185] width 1121 height 290
paste input "[PERSON_NAME][EMAIL_ADDRESS]"
type input "[PERSON_NAME][EMAIL_ADDRESS][DOMAIN_NAME]"
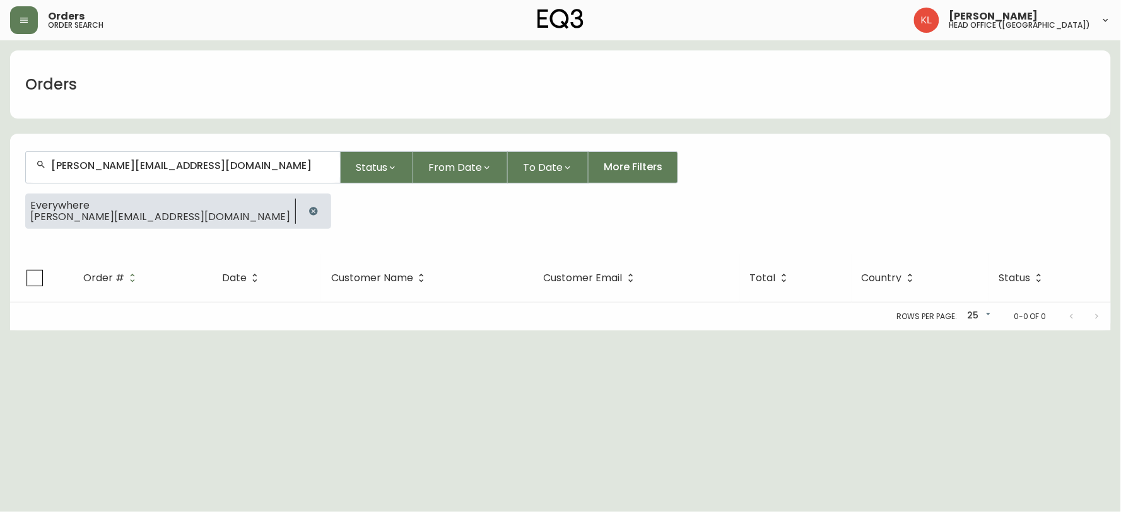
type input "[PERSON_NAME][EMAIL_ADDRESS][DOMAIN_NAME]"
drag, startPoint x: 25, startPoint y: 242, endPoint x: 305, endPoint y: 255, distance: 280.4
click at [25, 242] on form "[PERSON_NAME][EMAIL_ADDRESS][DOMAIN_NAME] Status From Date To Date More Filters…" at bounding box center [560, 195] width 1101 height 118
click at [221, 174] on div "[PERSON_NAME][EMAIL_ADDRESS][DOMAIN_NAME]" at bounding box center [183, 167] width 314 height 31
click at [33, 217] on span "[PERSON_NAME][EMAIL_ADDRESS][DOMAIN_NAME]" at bounding box center [160, 216] width 260 height 11
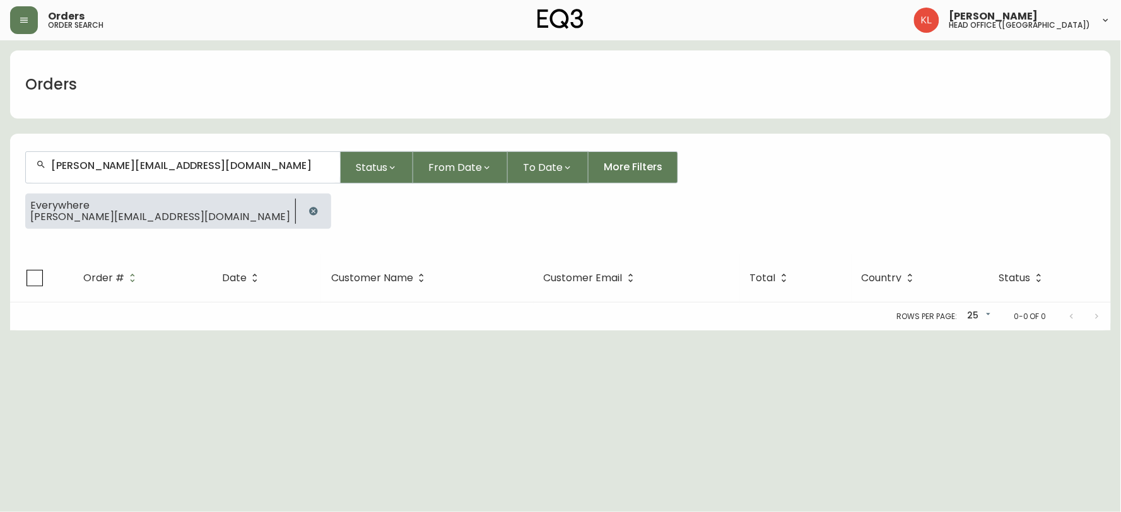
click at [301, 211] on button "button" at bounding box center [313, 211] width 25 height 25
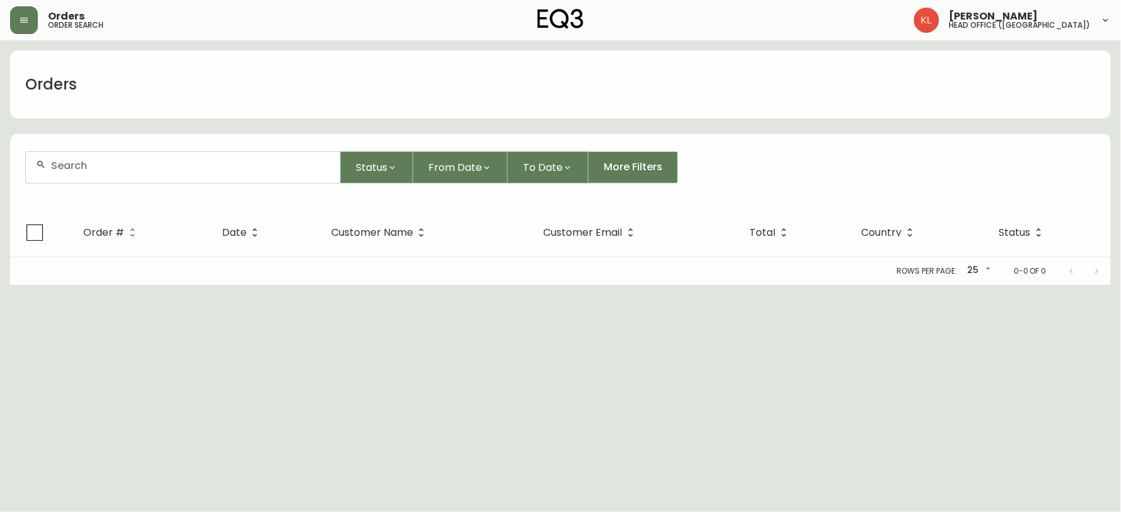
click at [158, 160] on input "text" at bounding box center [190, 166] width 279 height 12
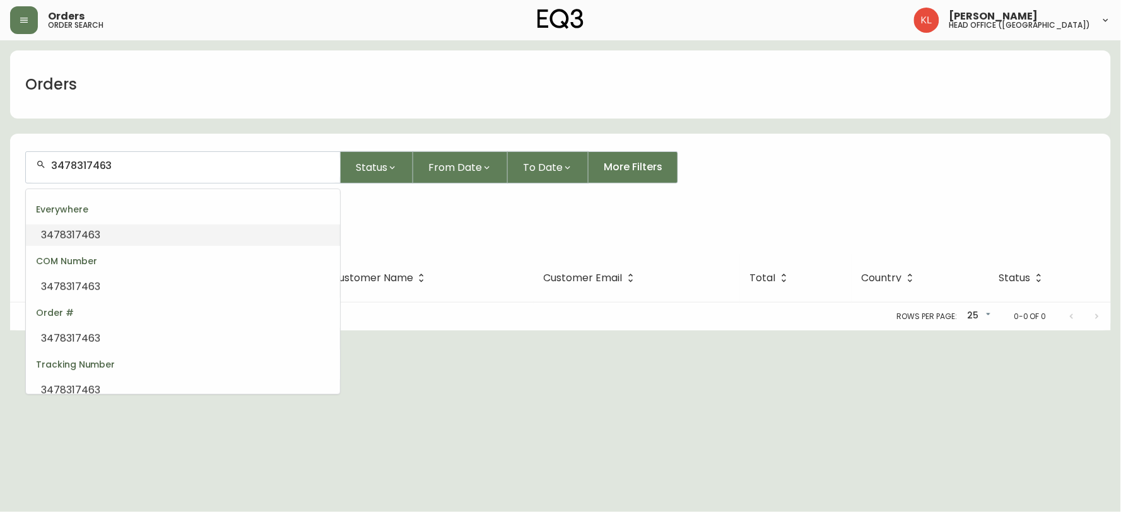
drag, startPoint x: 173, startPoint y: 161, endPoint x: 0, endPoint y: 136, distance: 175.4
click at [0, 154] on main "Orders 3478317463 Status From Date To Date More Filters Everywhere 3478317463 O…" at bounding box center [560, 185] width 1121 height 290
type input "3478317463"
